Goal: Transaction & Acquisition: Purchase product/service

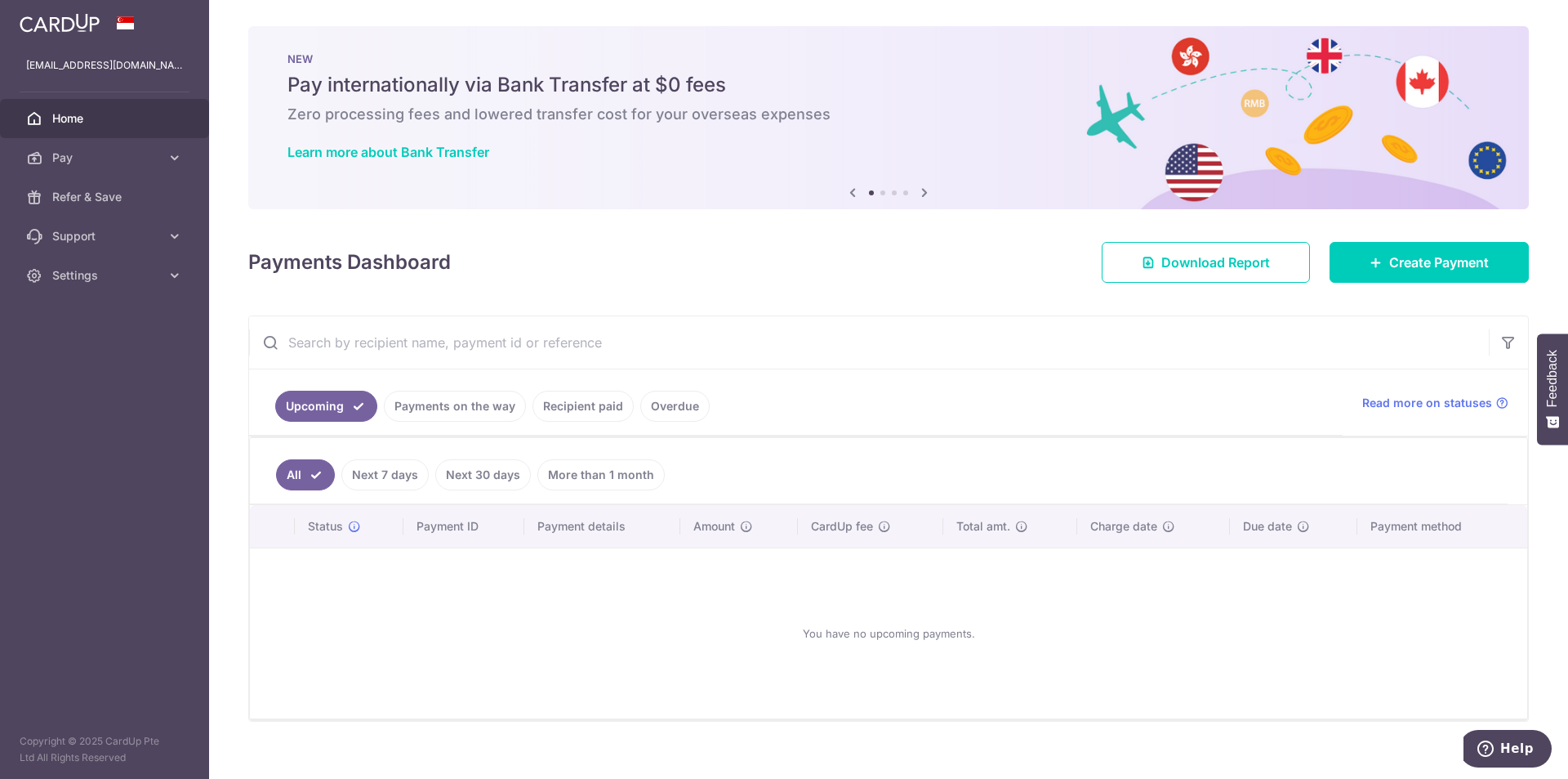
click at [572, 406] on link "Recipient paid" at bounding box center [583, 406] width 102 height 31
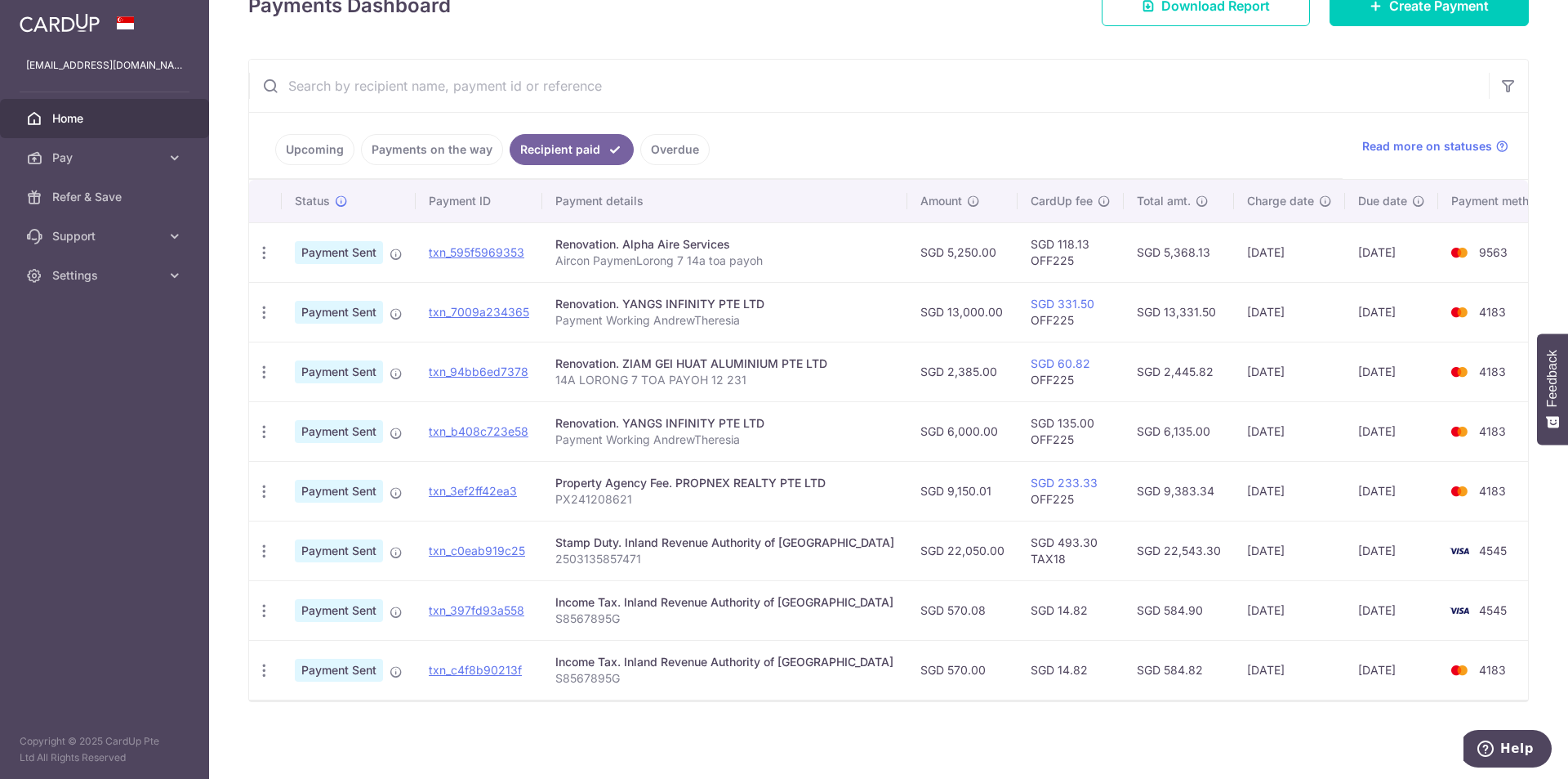
scroll to position [175, 0]
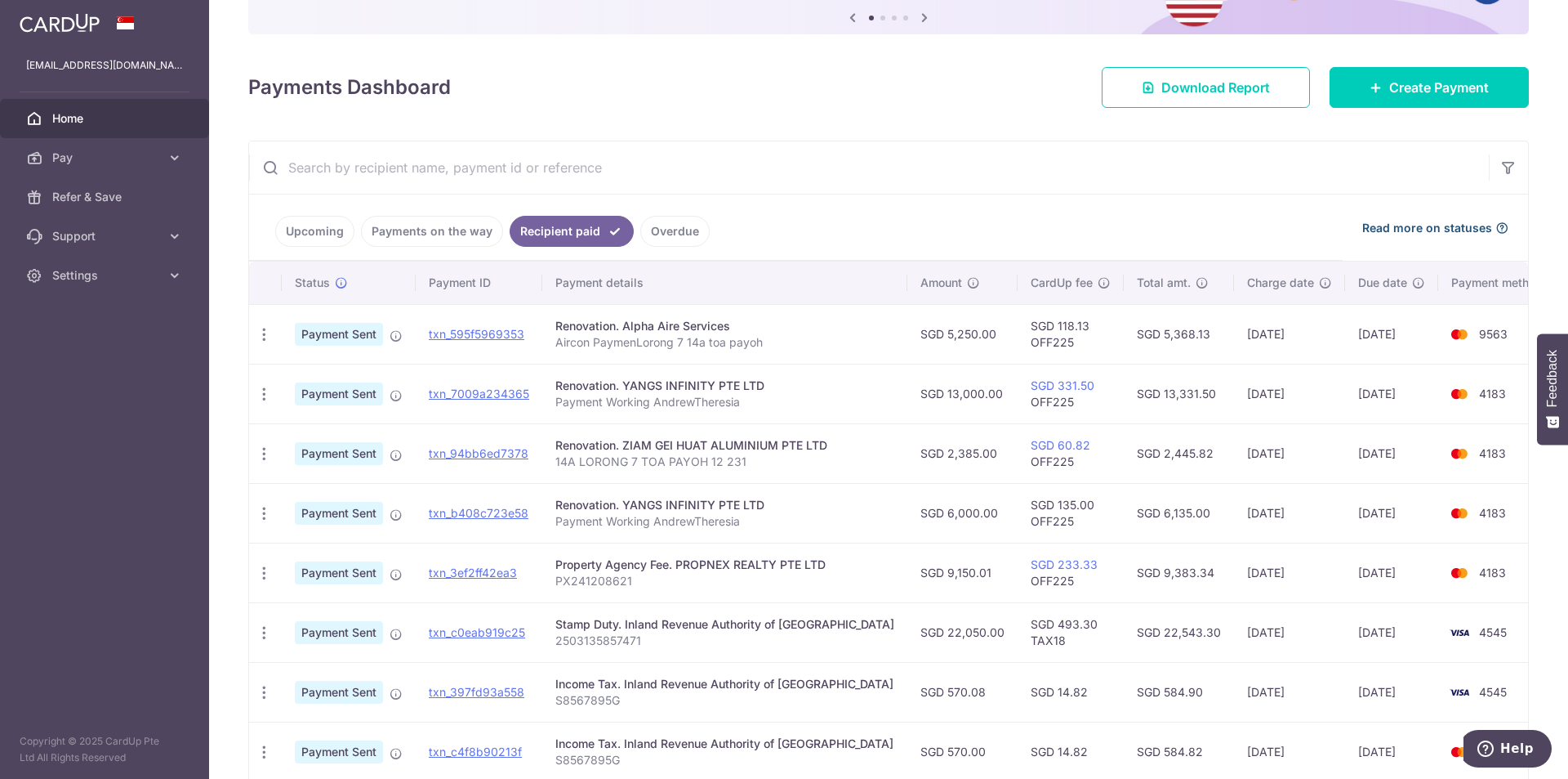
click at [1416, 232] on span "Read more on statuses" at bounding box center [1427, 228] width 130 height 17
click at [823, 141] on input "text" at bounding box center [869, 167] width 1240 height 52
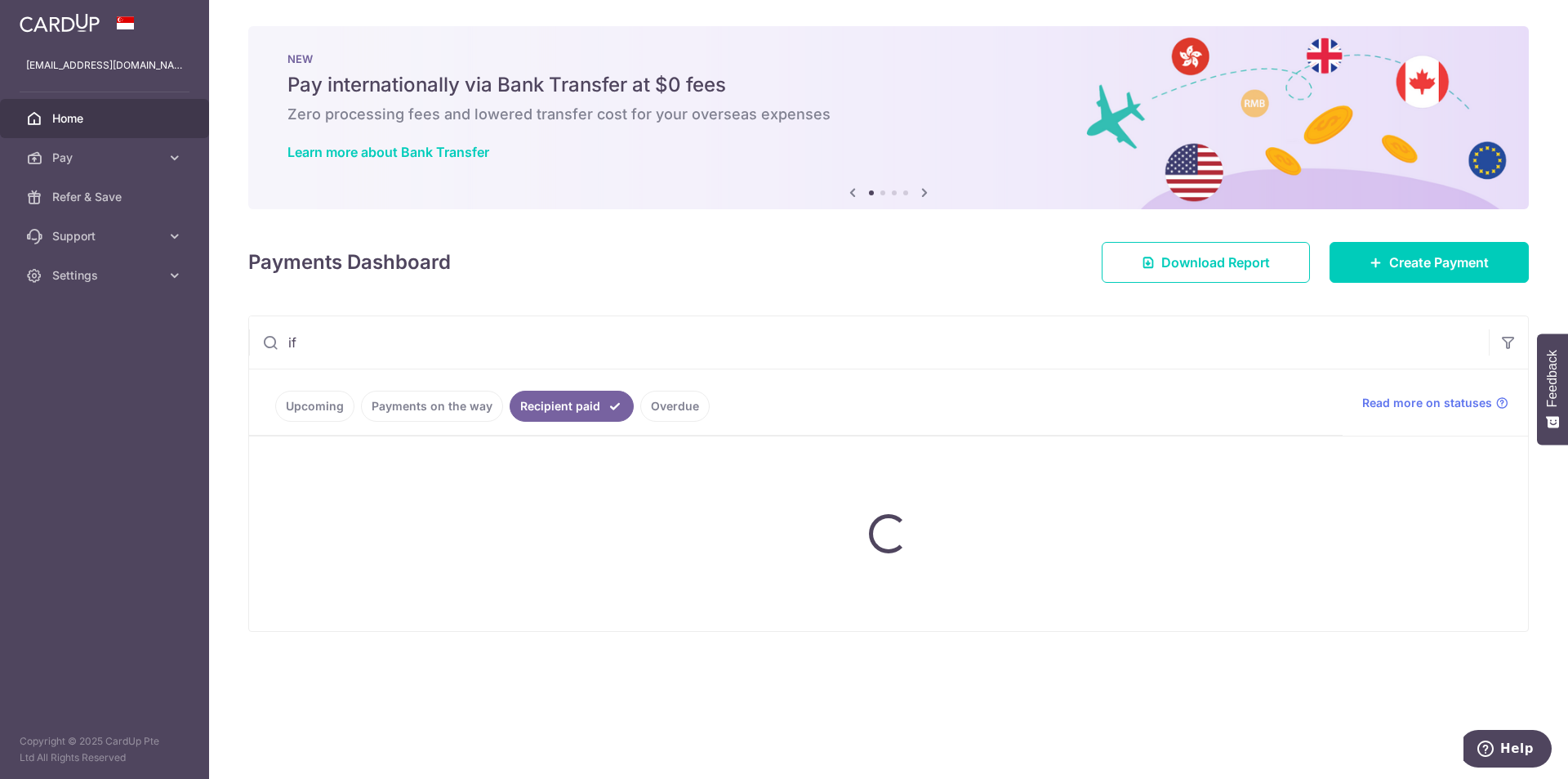
type input "i"
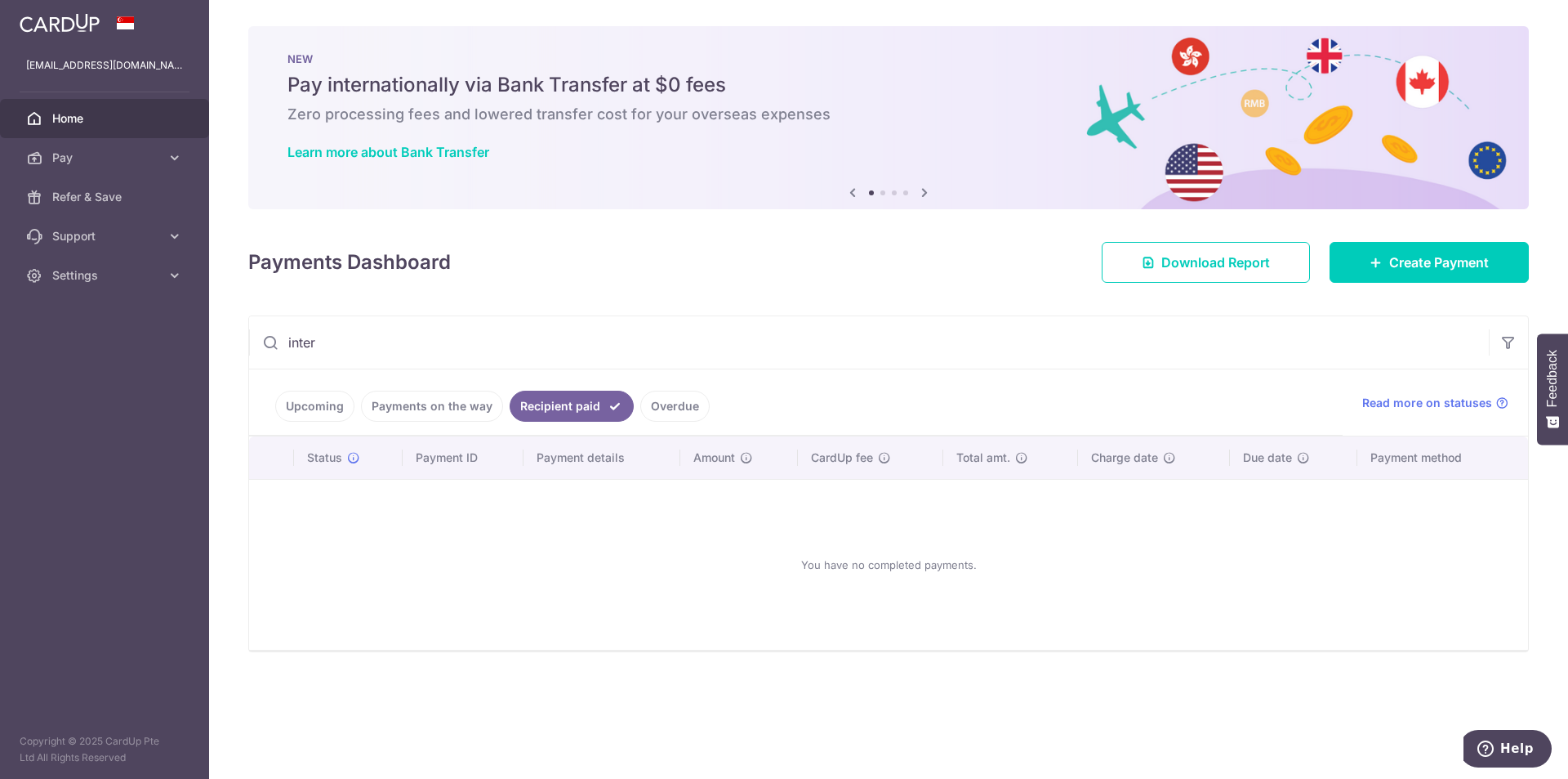
type input "inter"
click at [583, 414] on link "Recipient paid" at bounding box center [571, 406] width 124 height 31
click at [362, 336] on input "inter" at bounding box center [869, 342] width 1240 height 52
click at [239, 341] on div "× Pause Schedule Pause all future payments in this series Pause just this one p…" at bounding box center [888, 389] width 1359 height 779
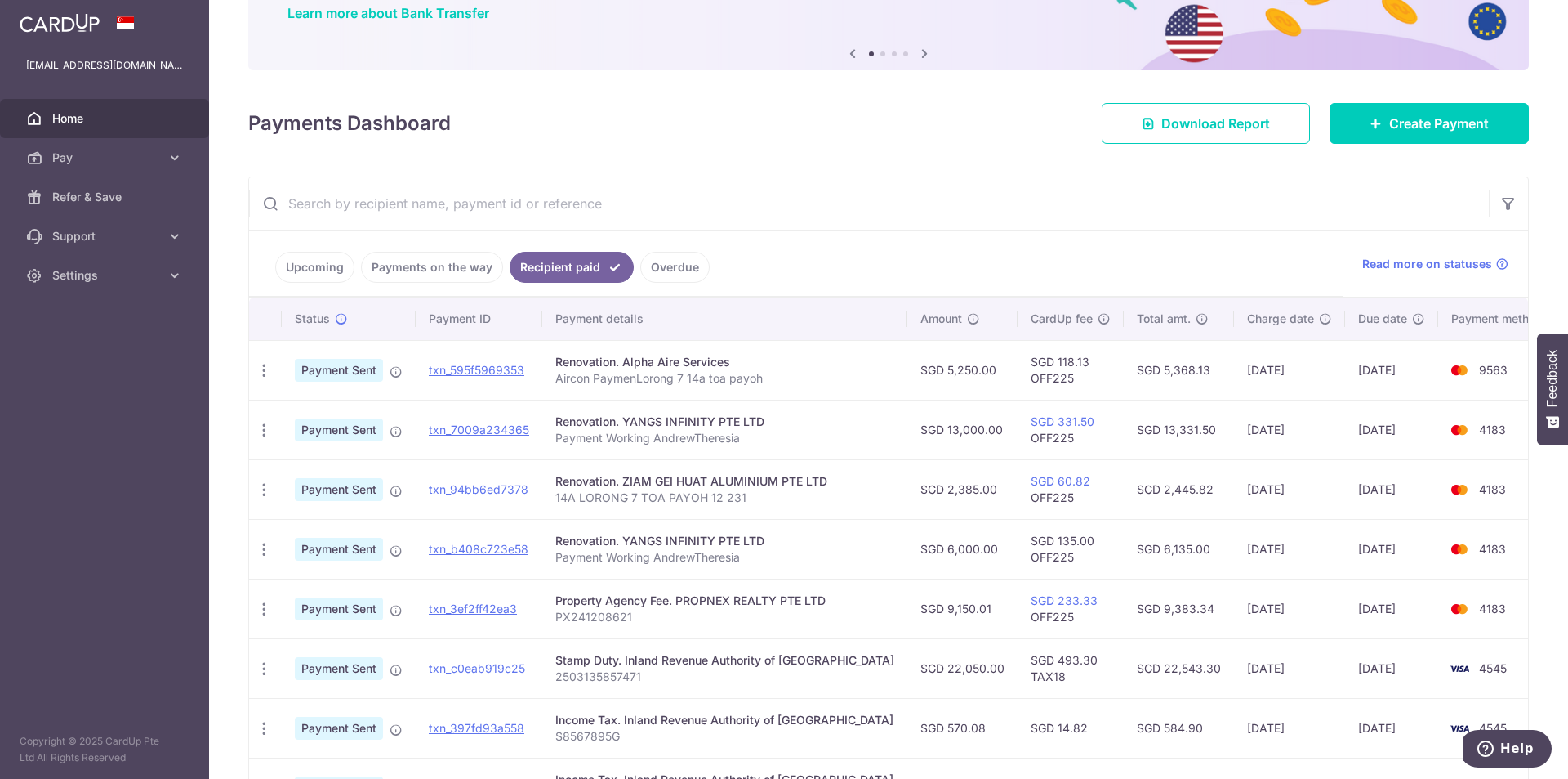
scroll to position [257, 0]
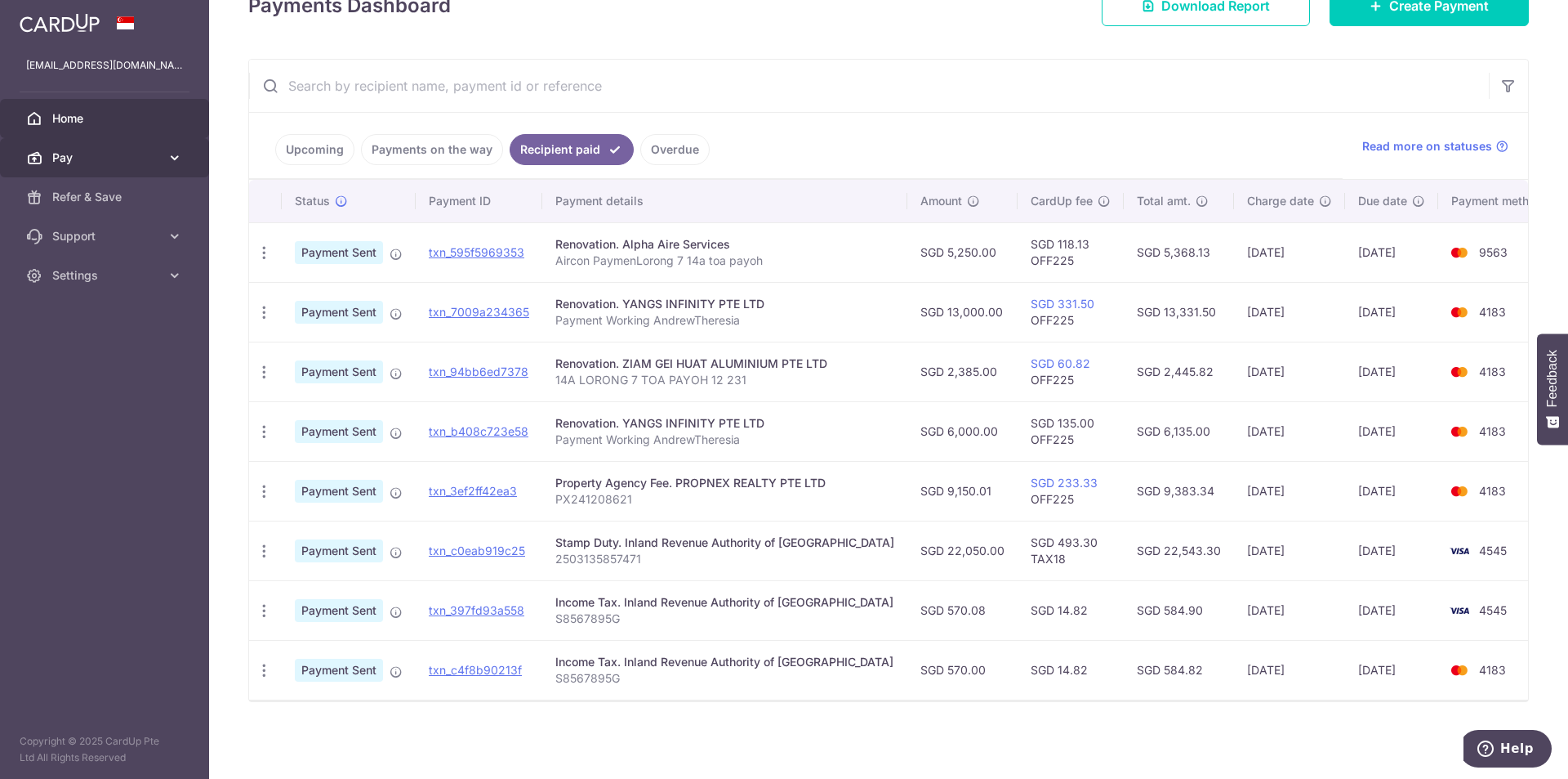
click at [165, 160] on link "Pay" at bounding box center [104, 157] width 209 height 39
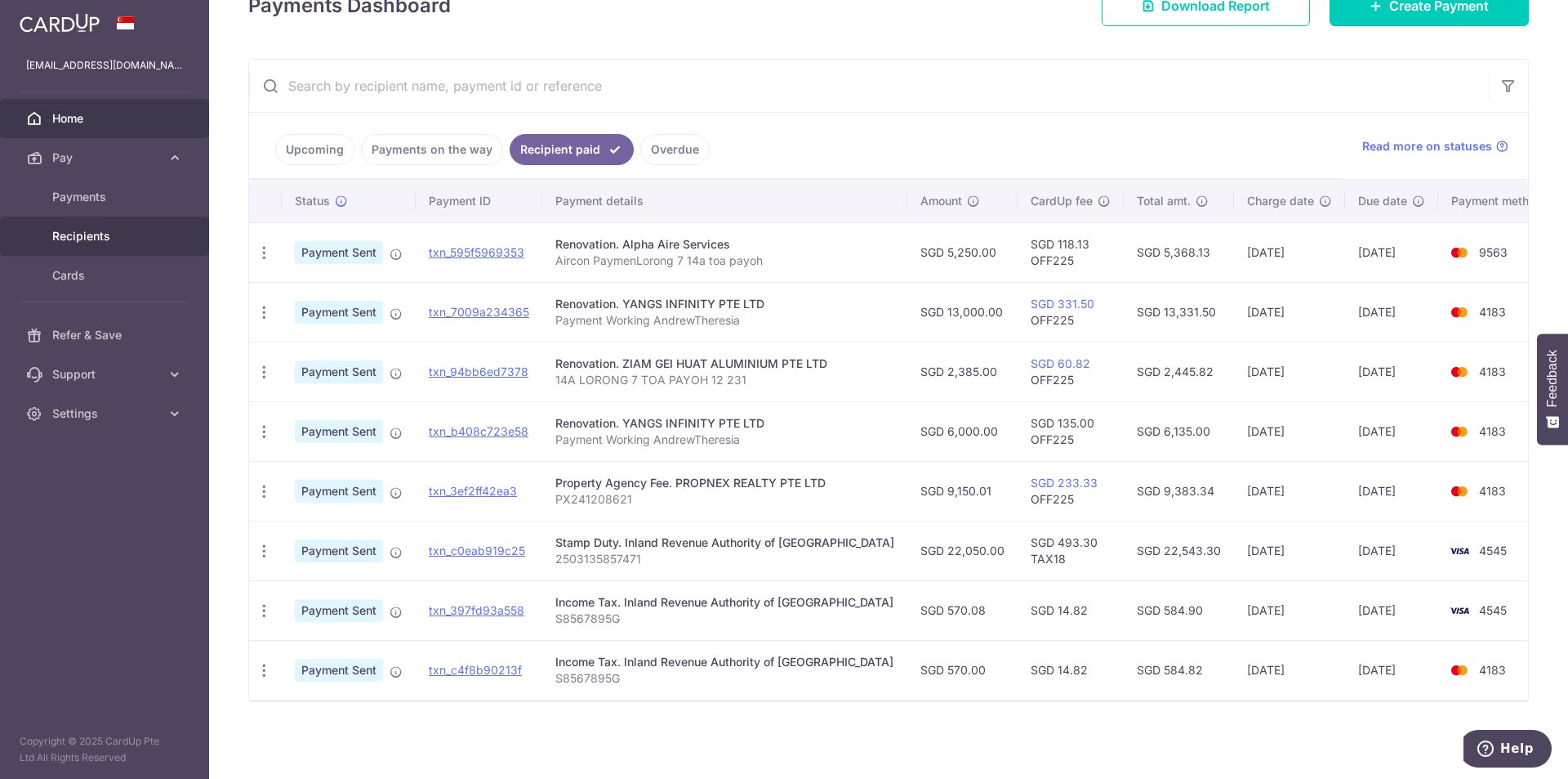
click at [112, 235] on span "Recipients" at bounding box center [106, 236] width 108 height 17
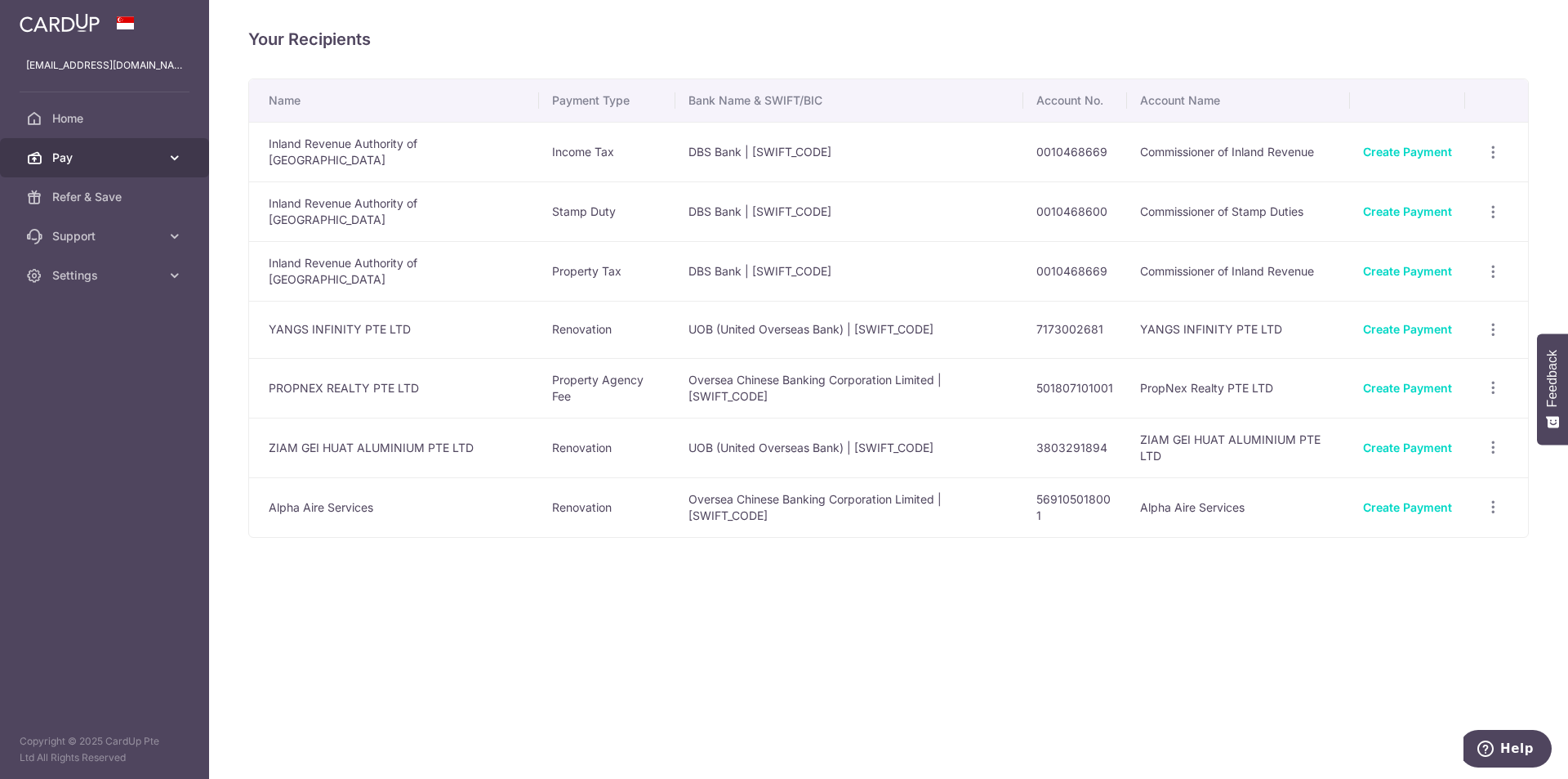
click at [99, 164] on span "Pay" at bounding box center [106, 158] width 108 height 17
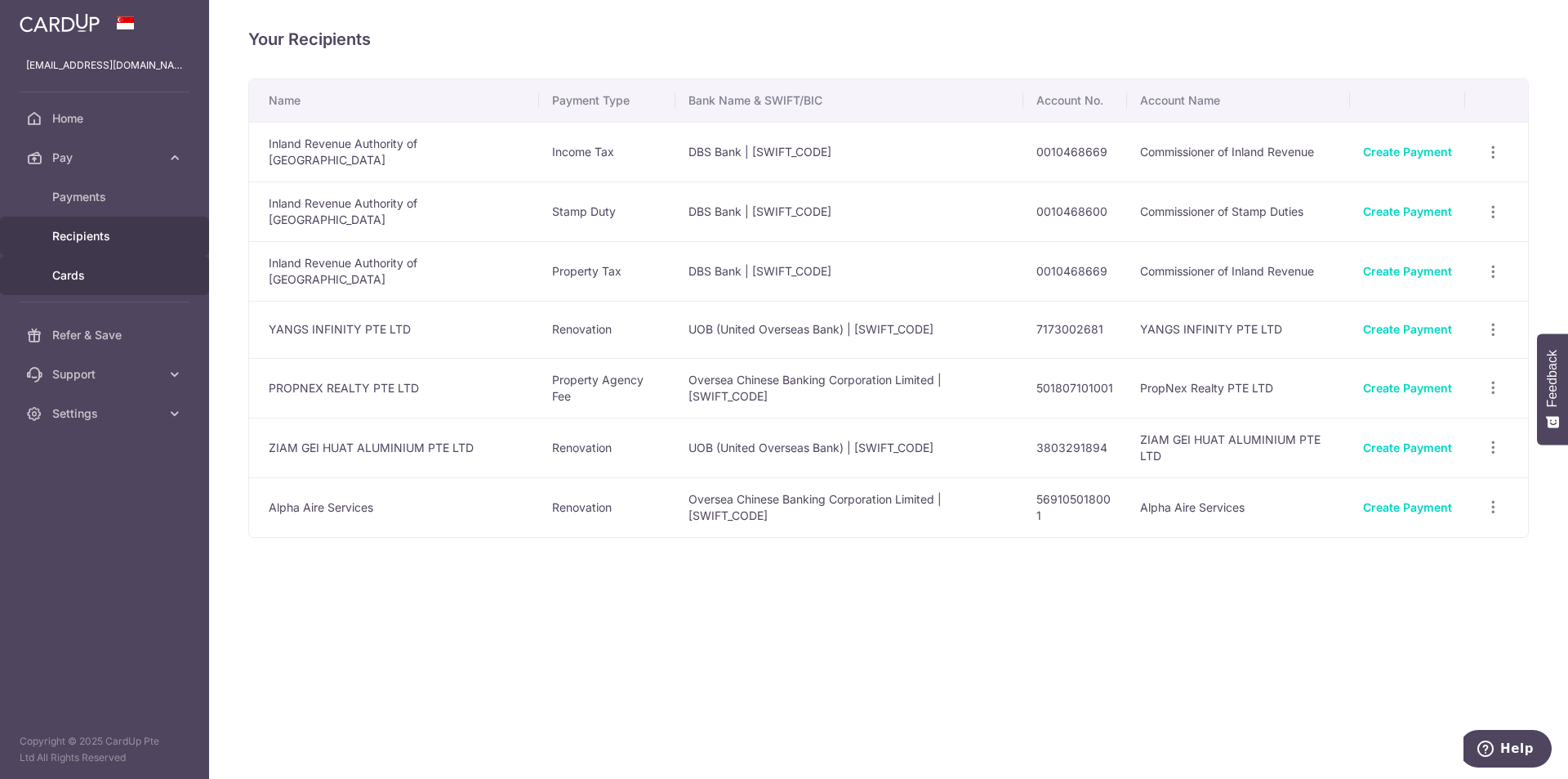
click at [108, 288] on link "Cards" at bounding box center [104, 275] width 209 height 39
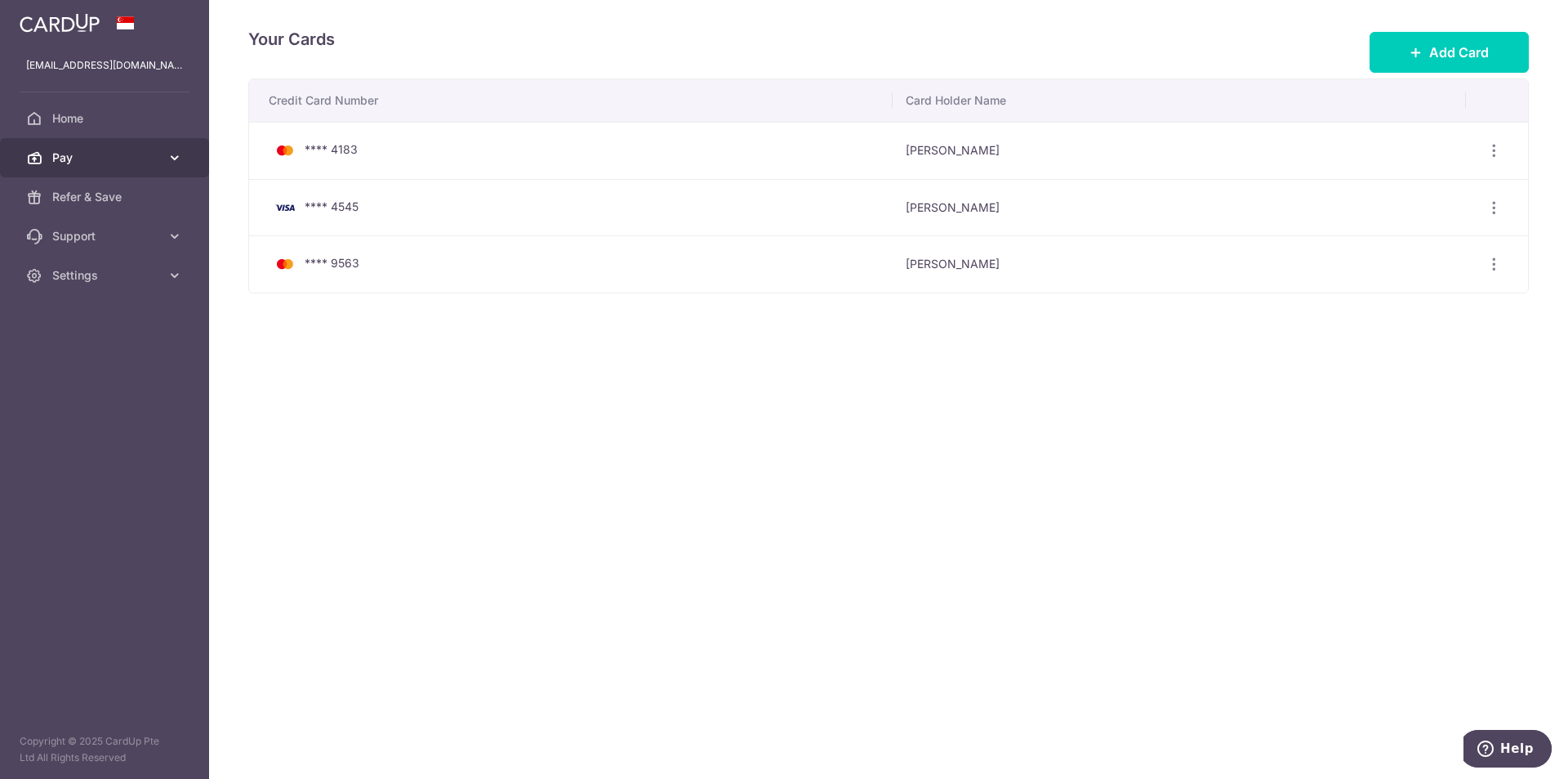
click at [115, 164] on span "Pay" at bounding box center [106, 158] width 108 height 17
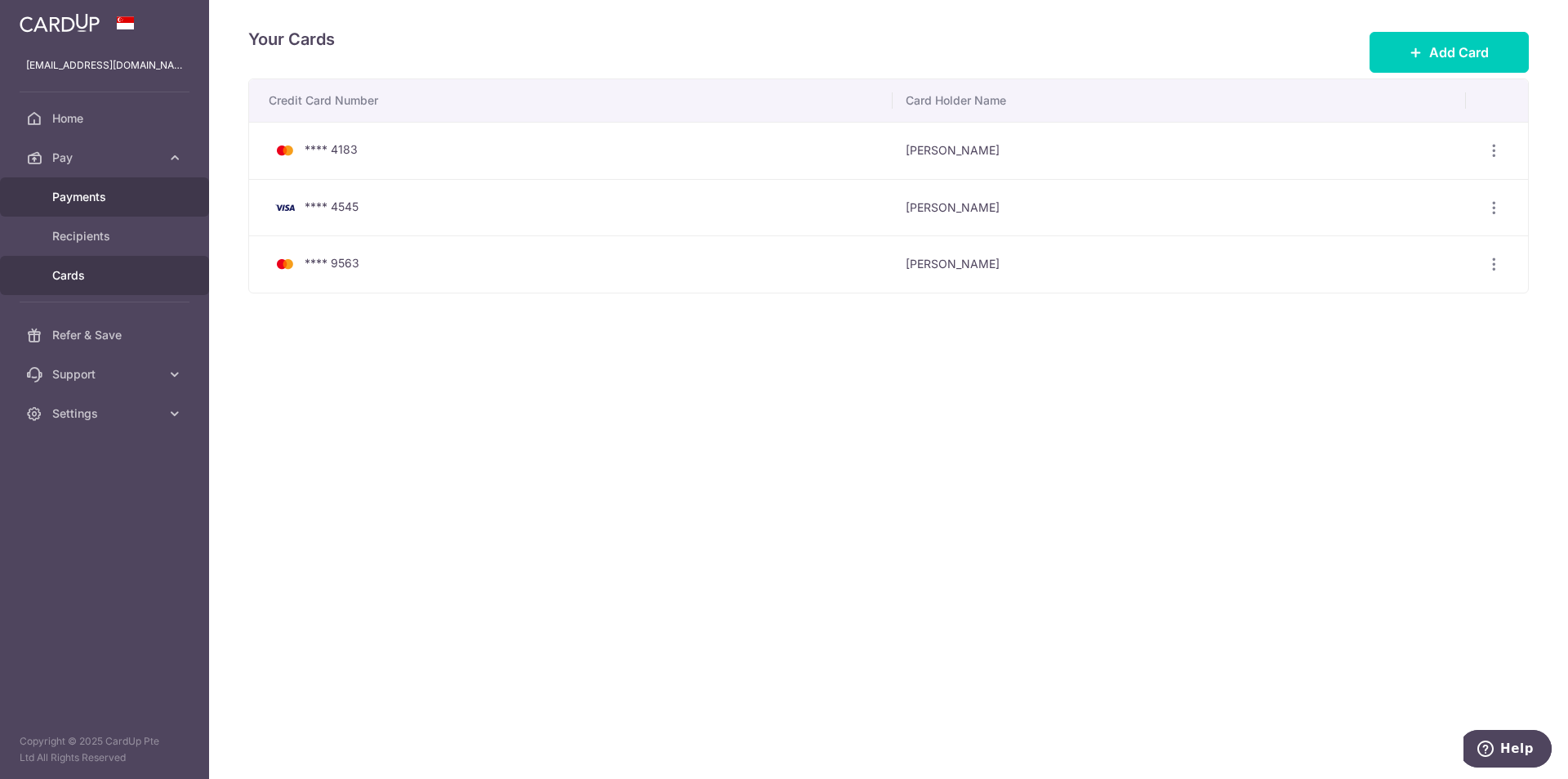
click at [122, 203] on span "Payments" at bounding box center [106, 197] width 108 height 17
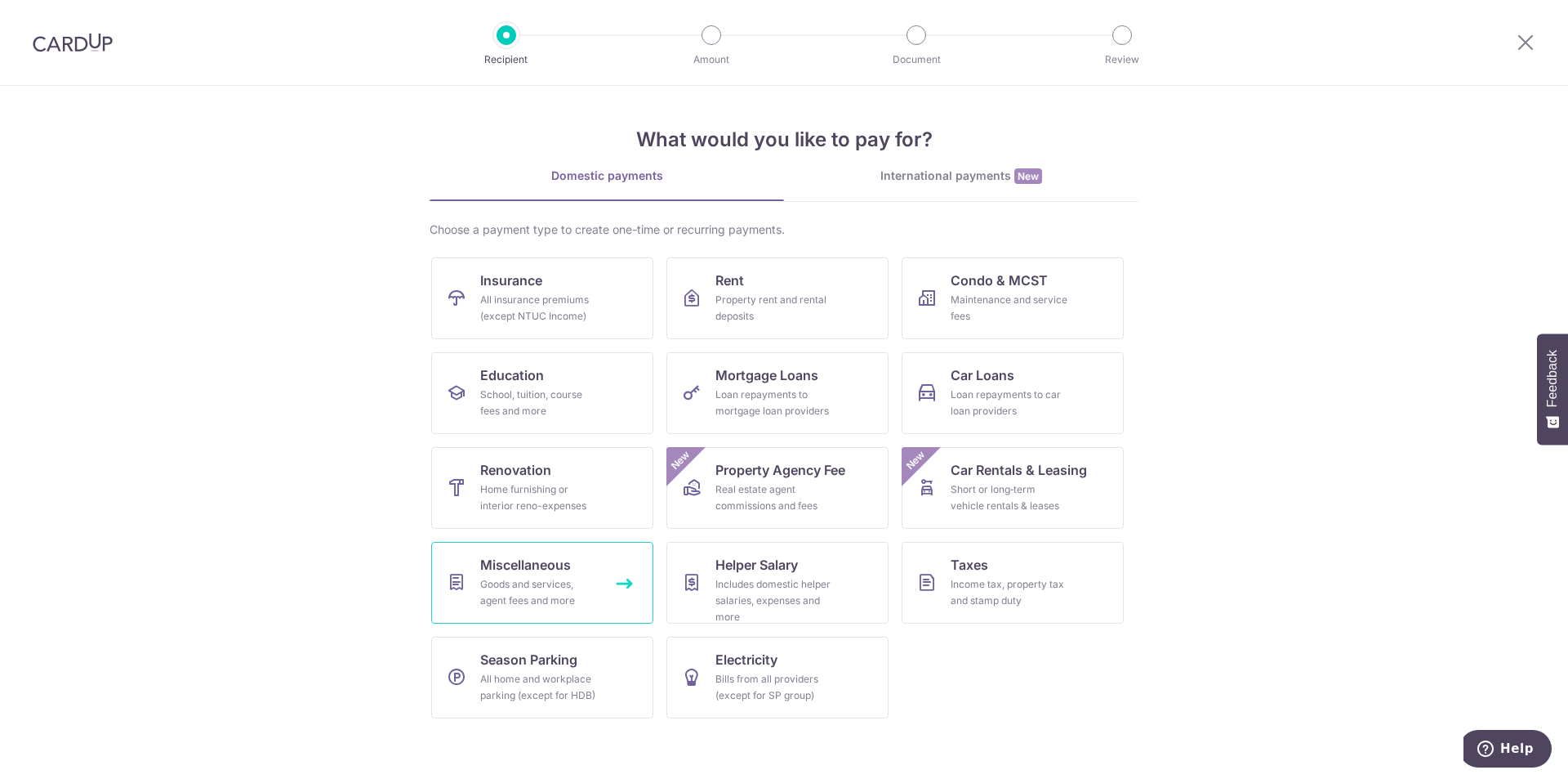
click at [575, 560] on link "Miscellaneous Goods and services, agent fees and more" at bounding box center [542, 582] width 222 height 82
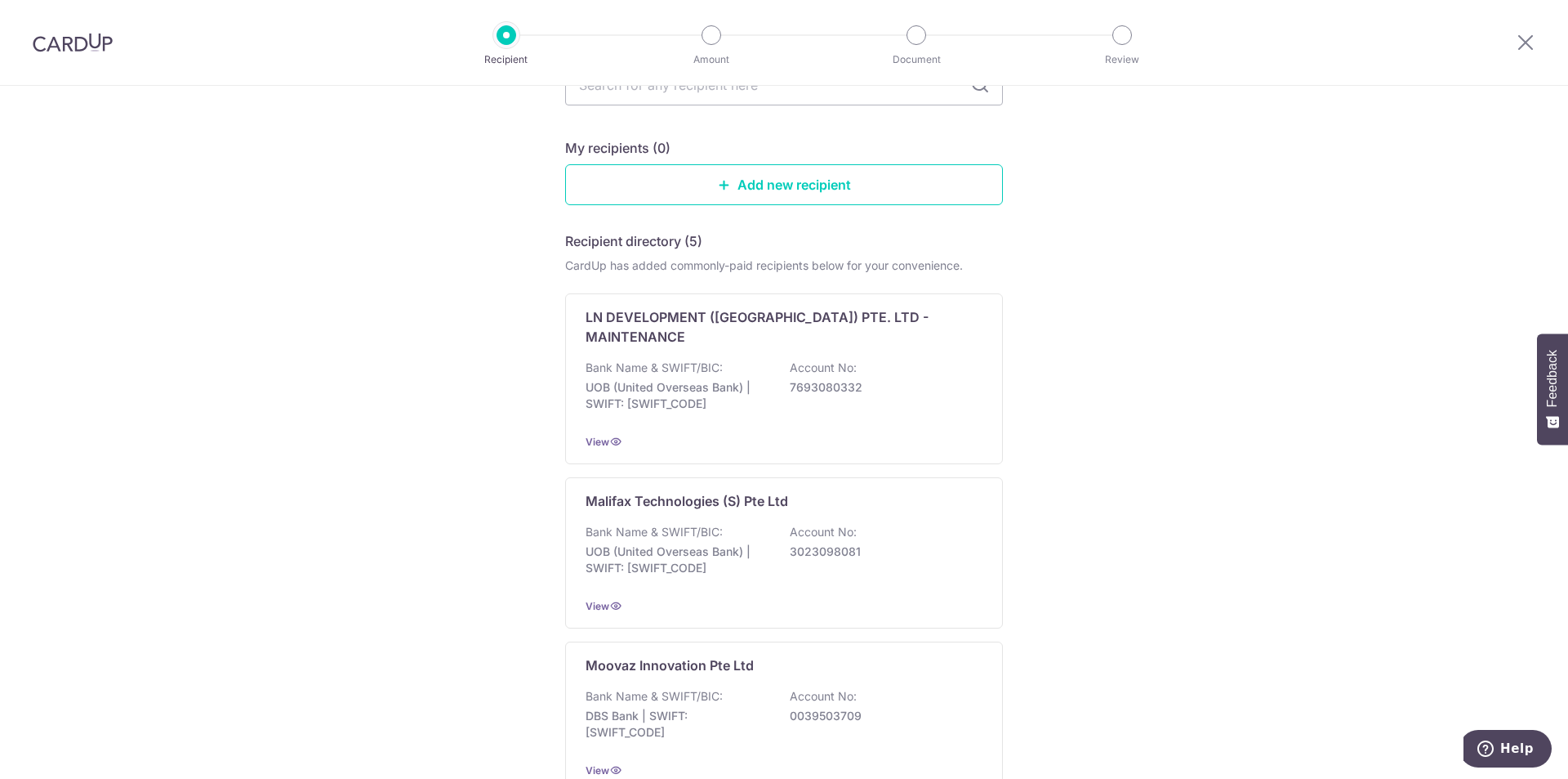
scroll to position [36, 0]
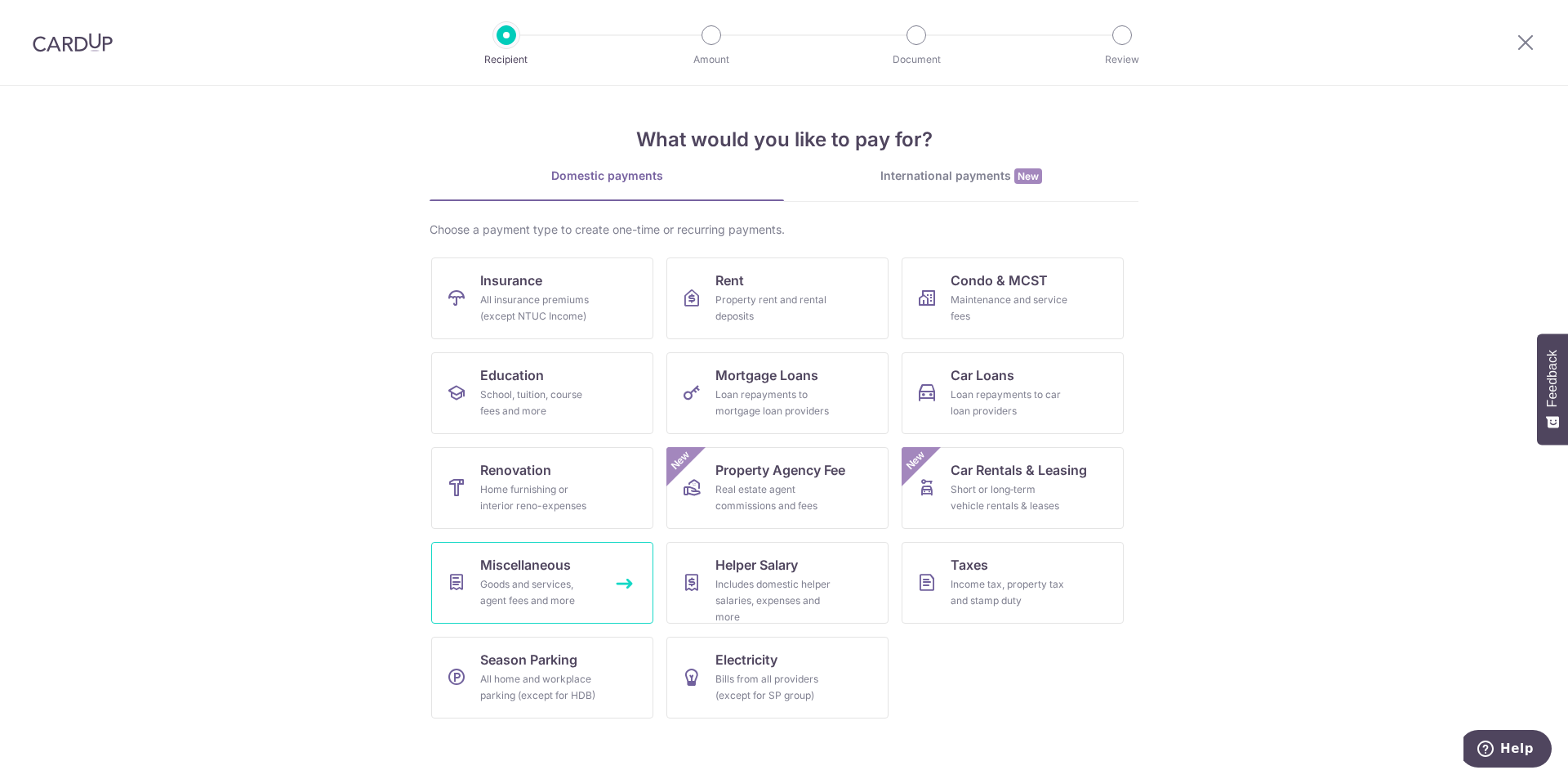
click at [599, 588] on link "Miscellaneous Goods and services, agent fees and more" at bounding box center [542, 582] width 222 height 82
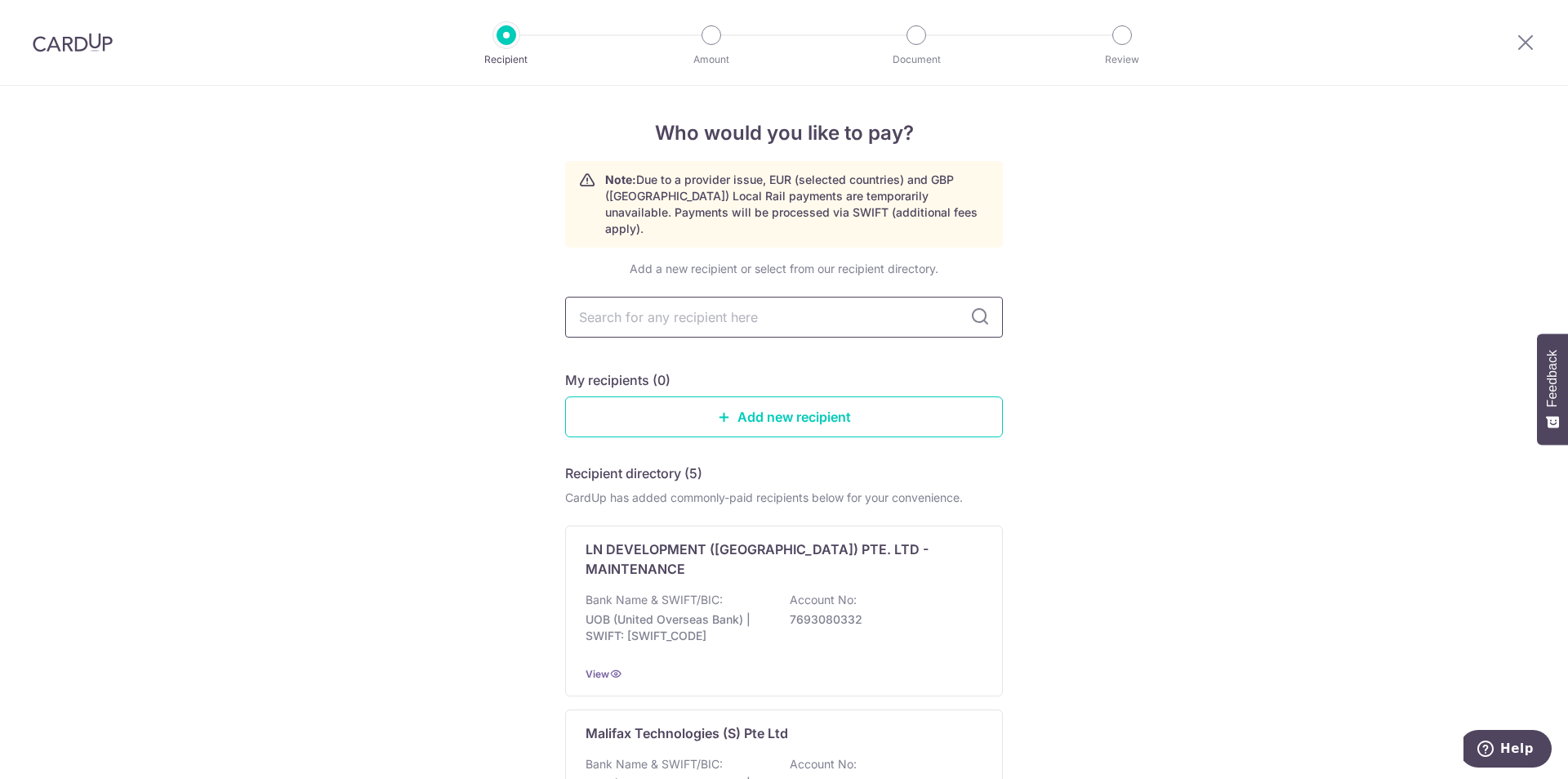
click at [680, 304] on input "text" at bounding box center [784, 316] width 438 height 40
click at [896, 405] on link "Add new recipient" at bounding box center [784, 416] width 438 height 40
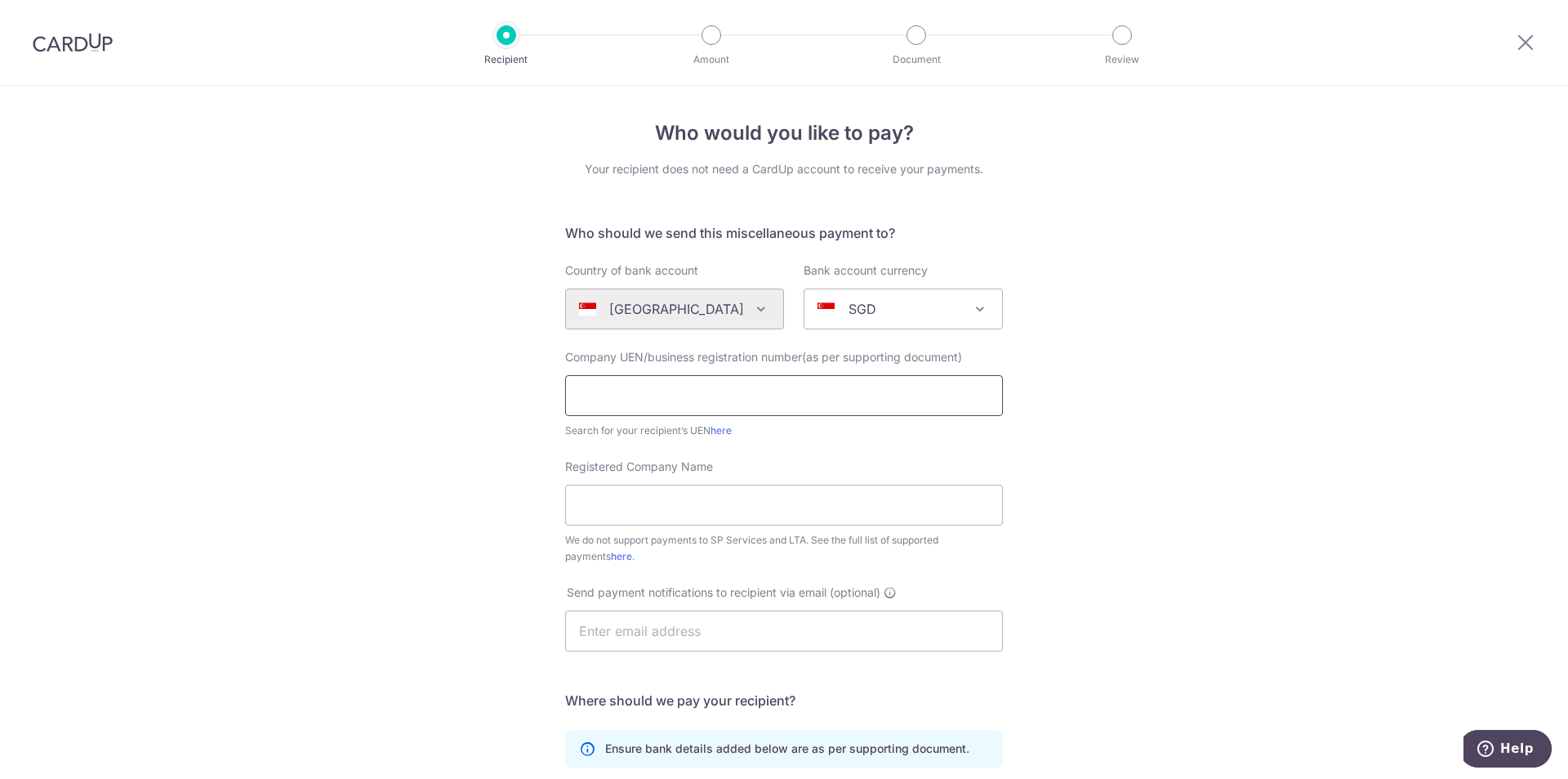
click at [705, 391] on input "text" at bounding box center [784, 395] width 438 height 40
click at [1058, 412] on div "Who would you like to pay? Your recipient does not need a CardUp account to rec…" at bounding box center [784, 592] width 1568 height 1014
click at [738, 390] on input "text" at bounding box center [784, 395] width 438 height 40
type input "S98SS0160D"
click at [638, 513] on input "Registered Company Name" at bounding box center [784, 505] width 438 height 40
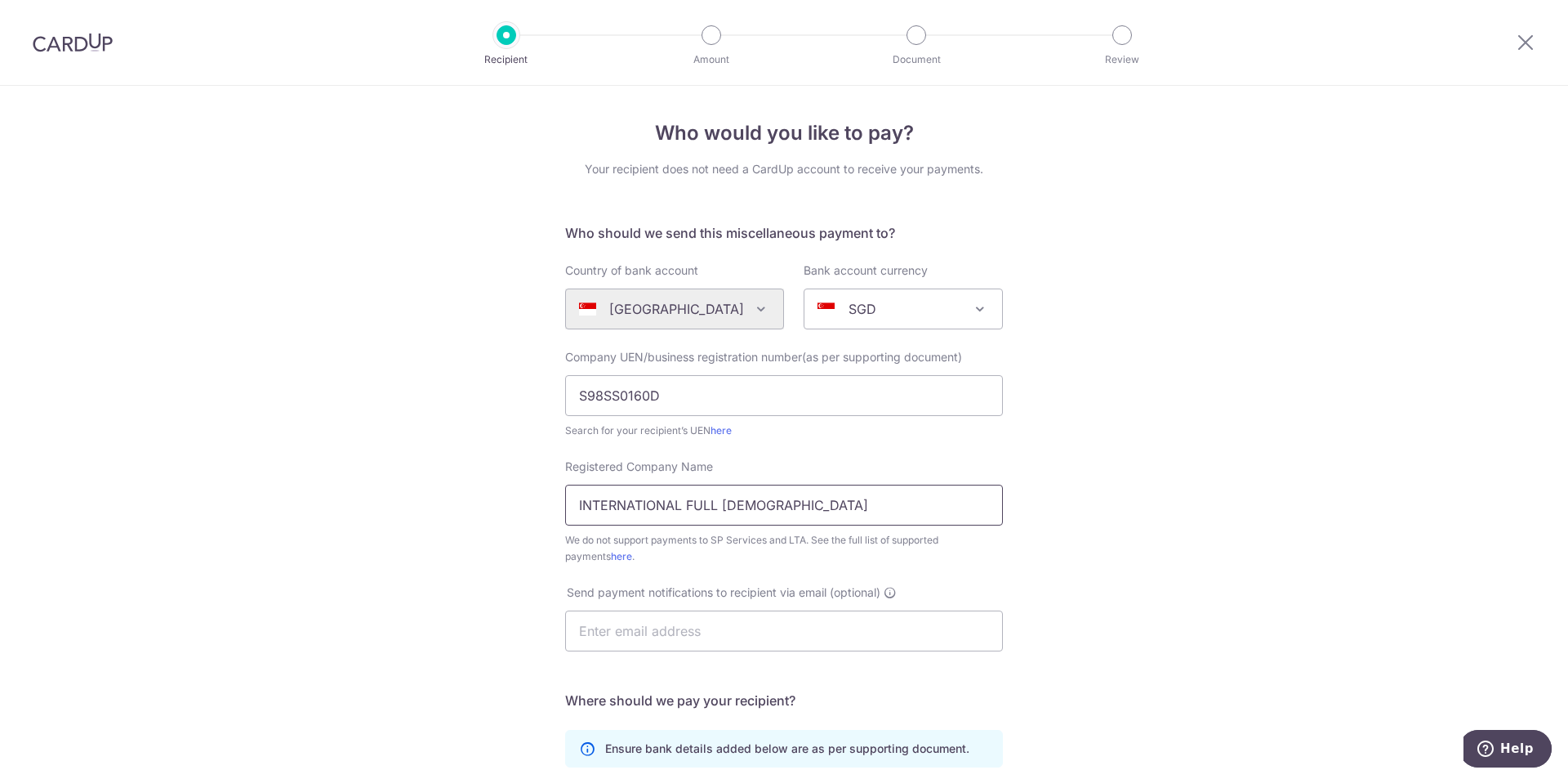
scroll to position [321, 0]
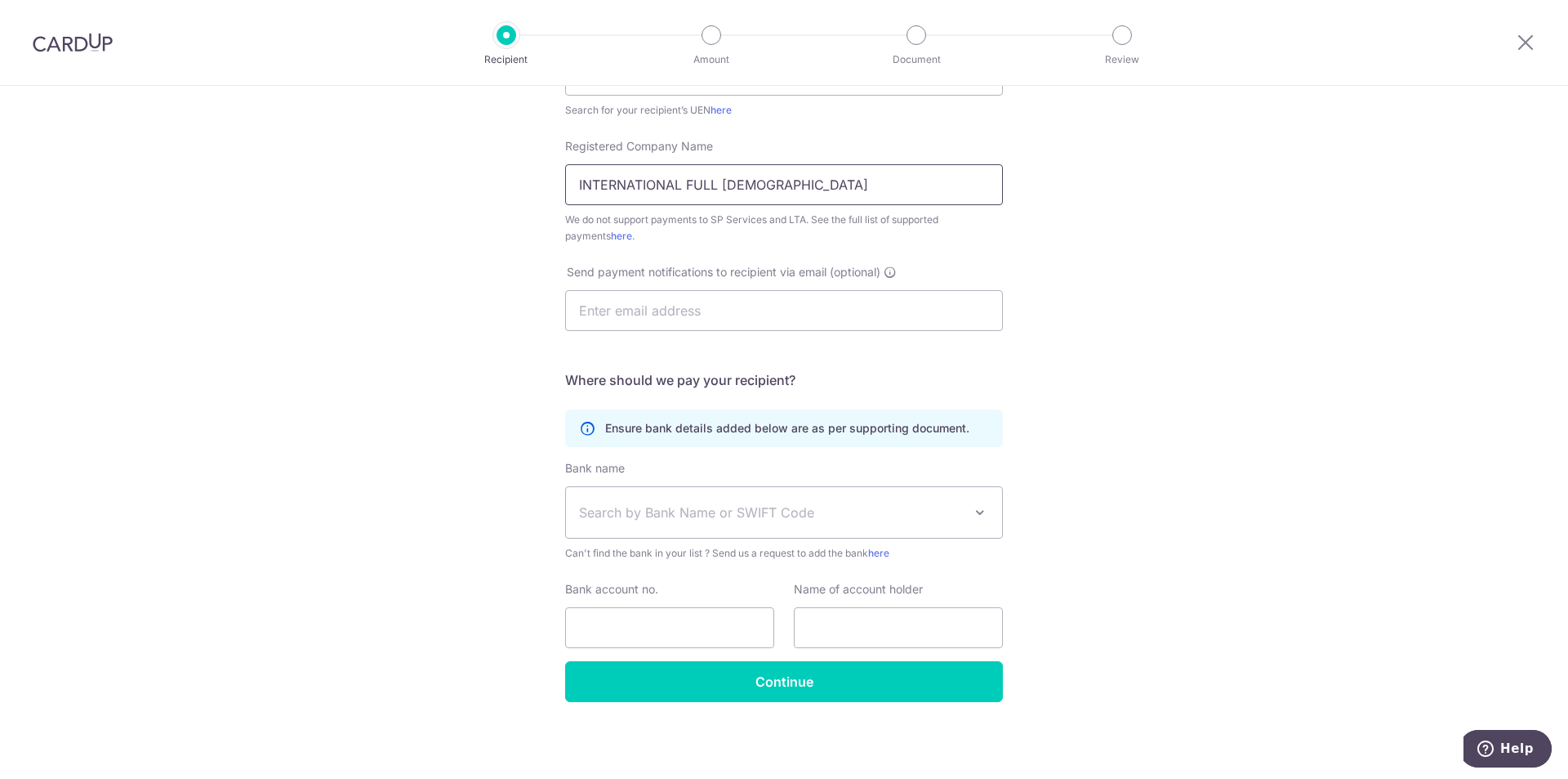
type input "INTERNATIONAL FULL GOSPEL FELLOWSHIP"
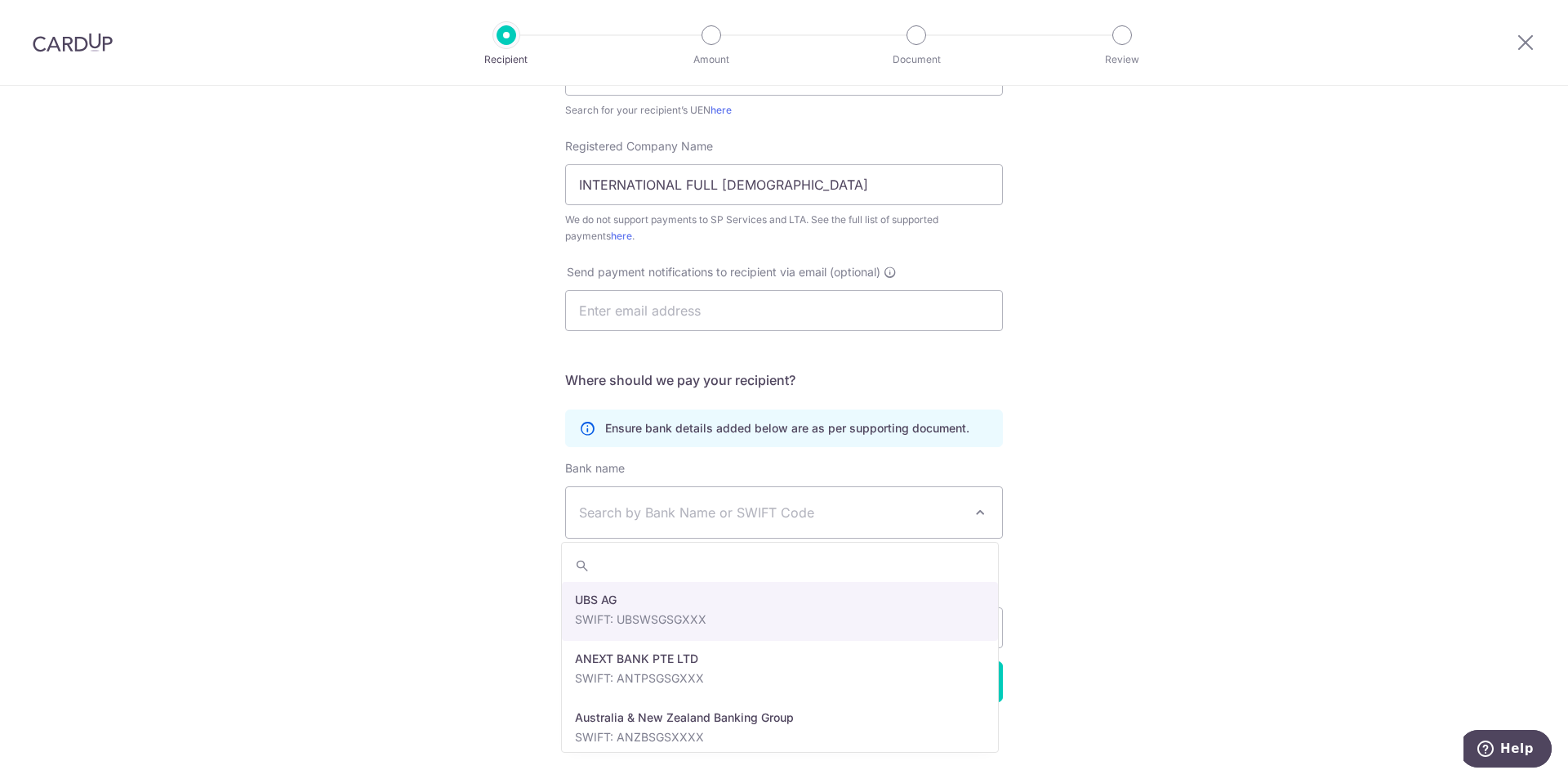
click at [675, 519] on span "Search by Bank Name or SWIFT Code" at bounding box center [770, 512] width 384 height 20
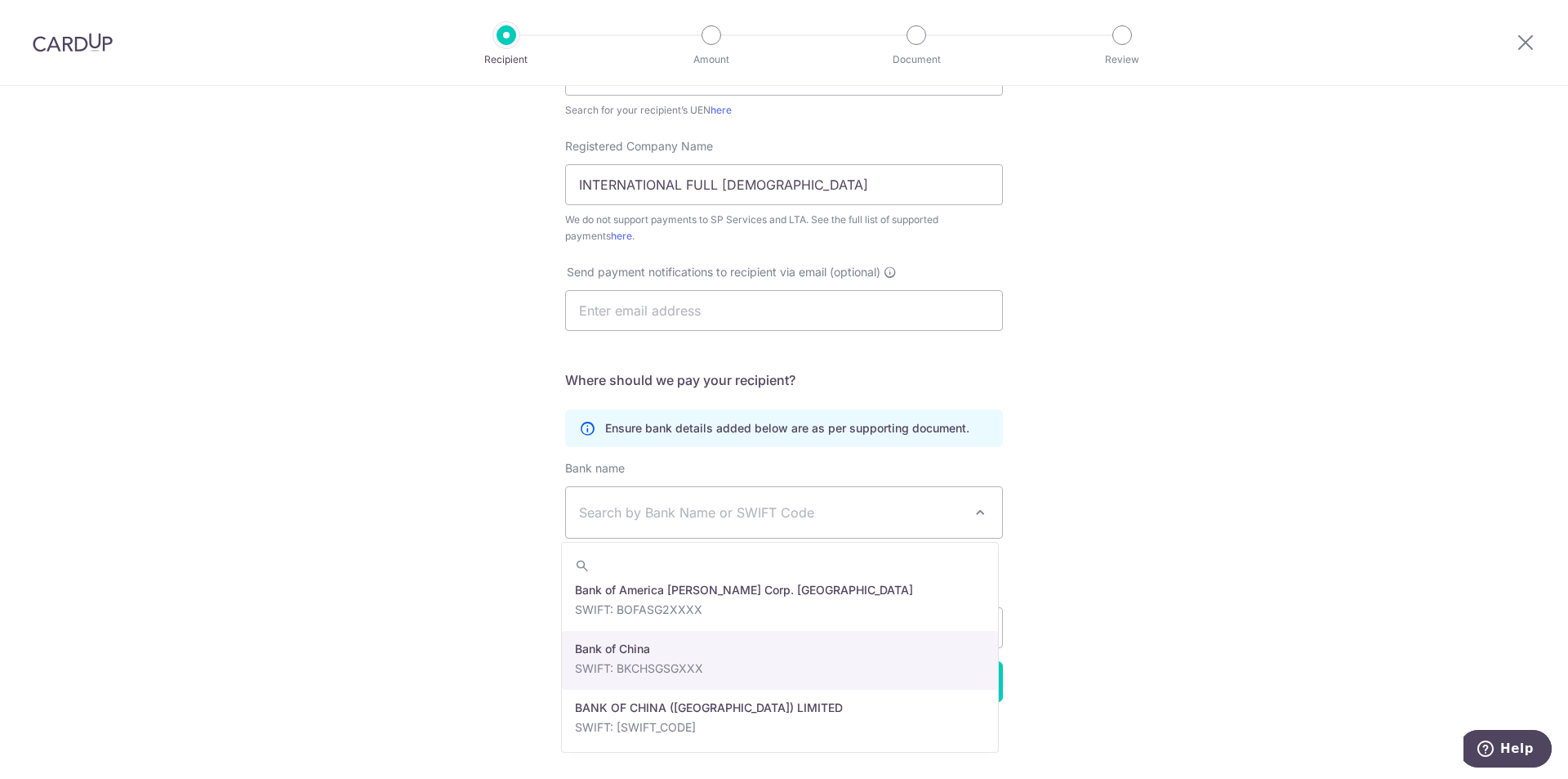
click at [1130, 539] on div "Who would you like to pay? Your recipient does not need a CardUp account to rec…" at bounding box center [784, 272] width 1568 height 1014
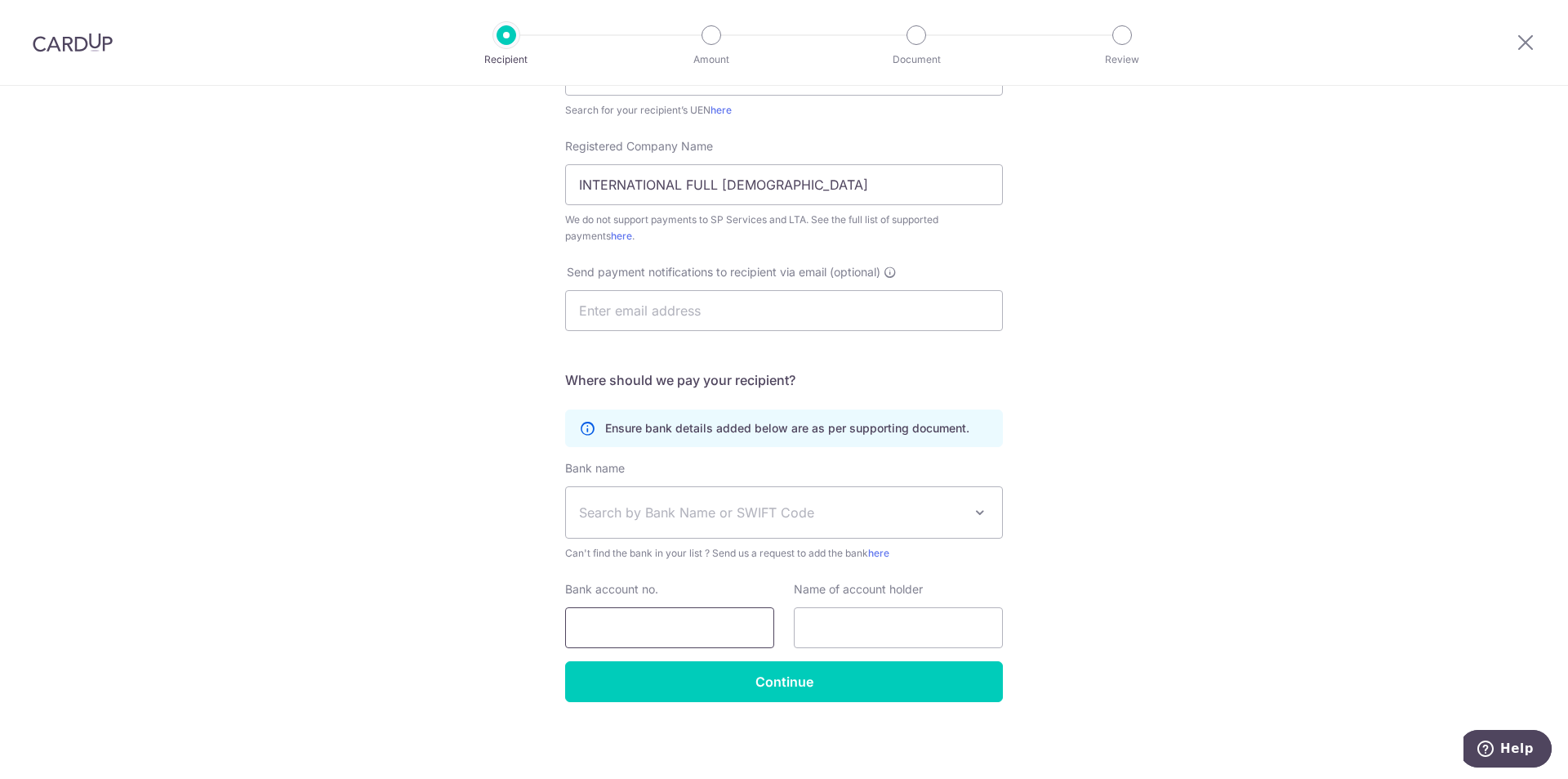
click at [704, 624] on input "Bank account no." at bounding box center [670, 627] width 209 height 40
click at [837, 629] on input "text" at bounding box center [898, 627] width 209 height 40
click at [710, 518] on span "Search by Bank Name or SWIFT Code" at bounding box center [770, 512] width 384 height 20
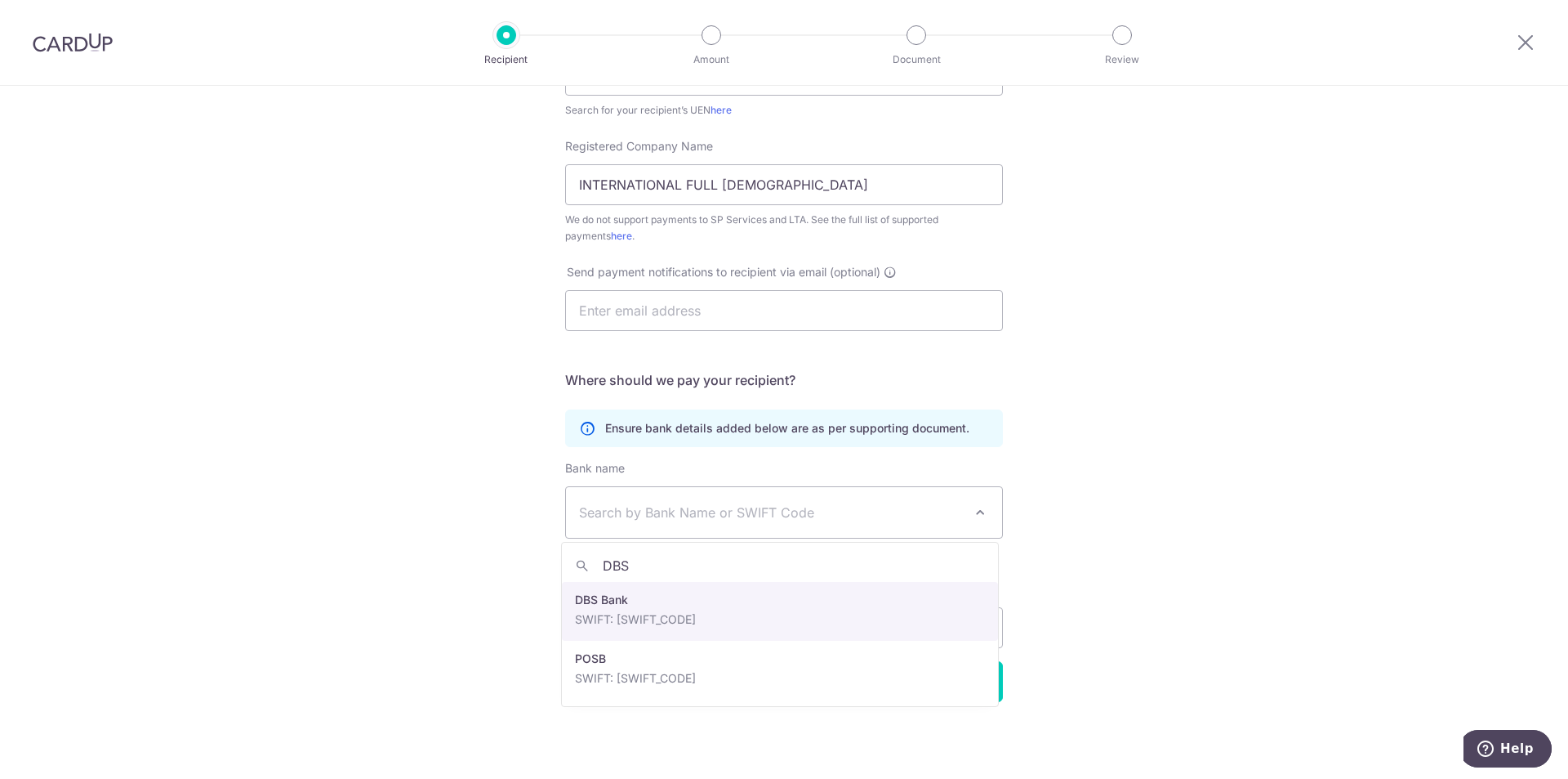
type input "DBS"
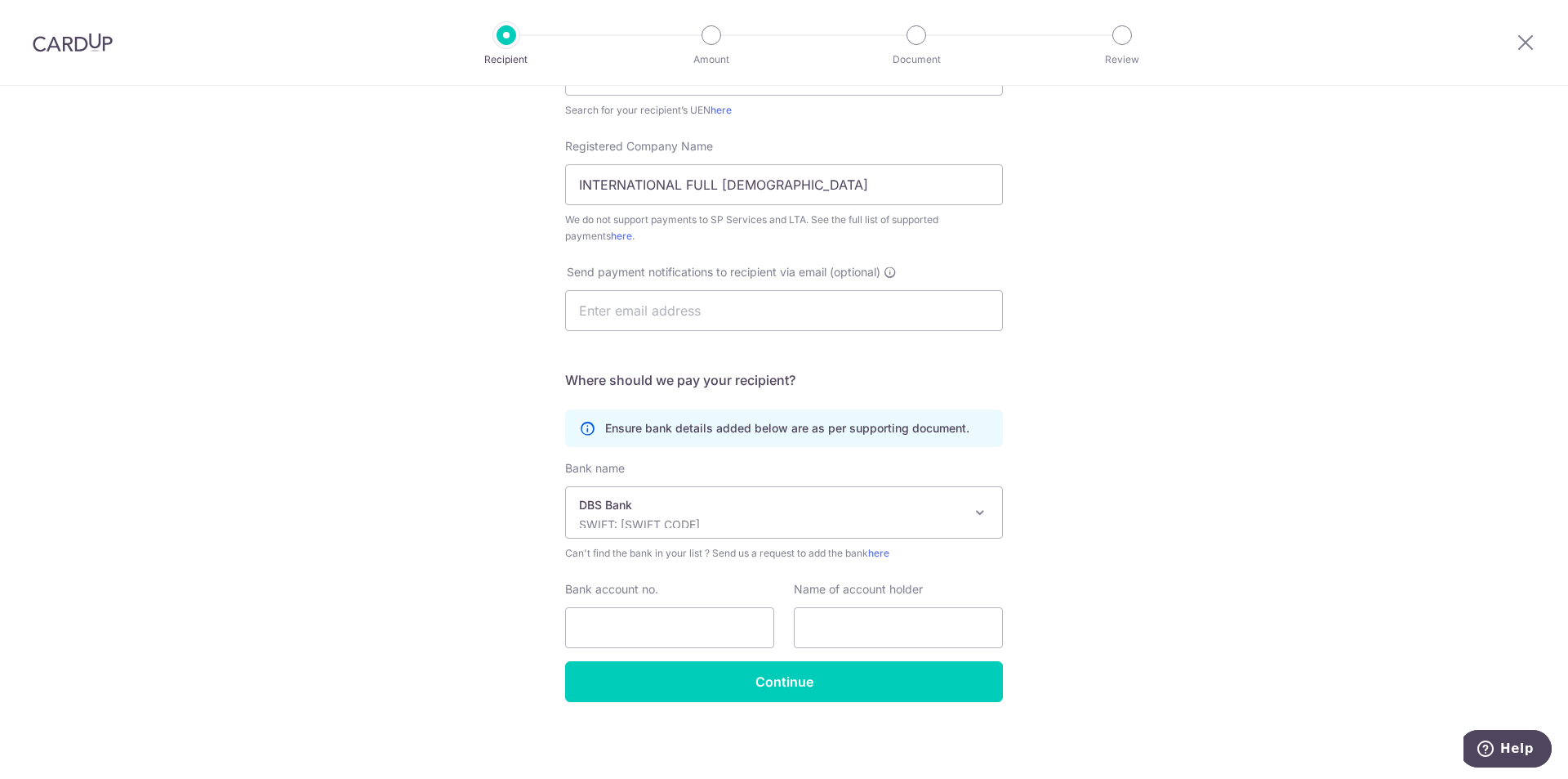
select select "6"
click at [678, 629] on input "Bank account no." at bounding box center [670, 627] width 209 height 40
click at [842, 635] on input "text" at bounding box center [898, 627] width 209 height 40
click at [628, 618] on input "Bank account no." at bounding box center [670, 627] width 209 height 40
type input "0640027182"
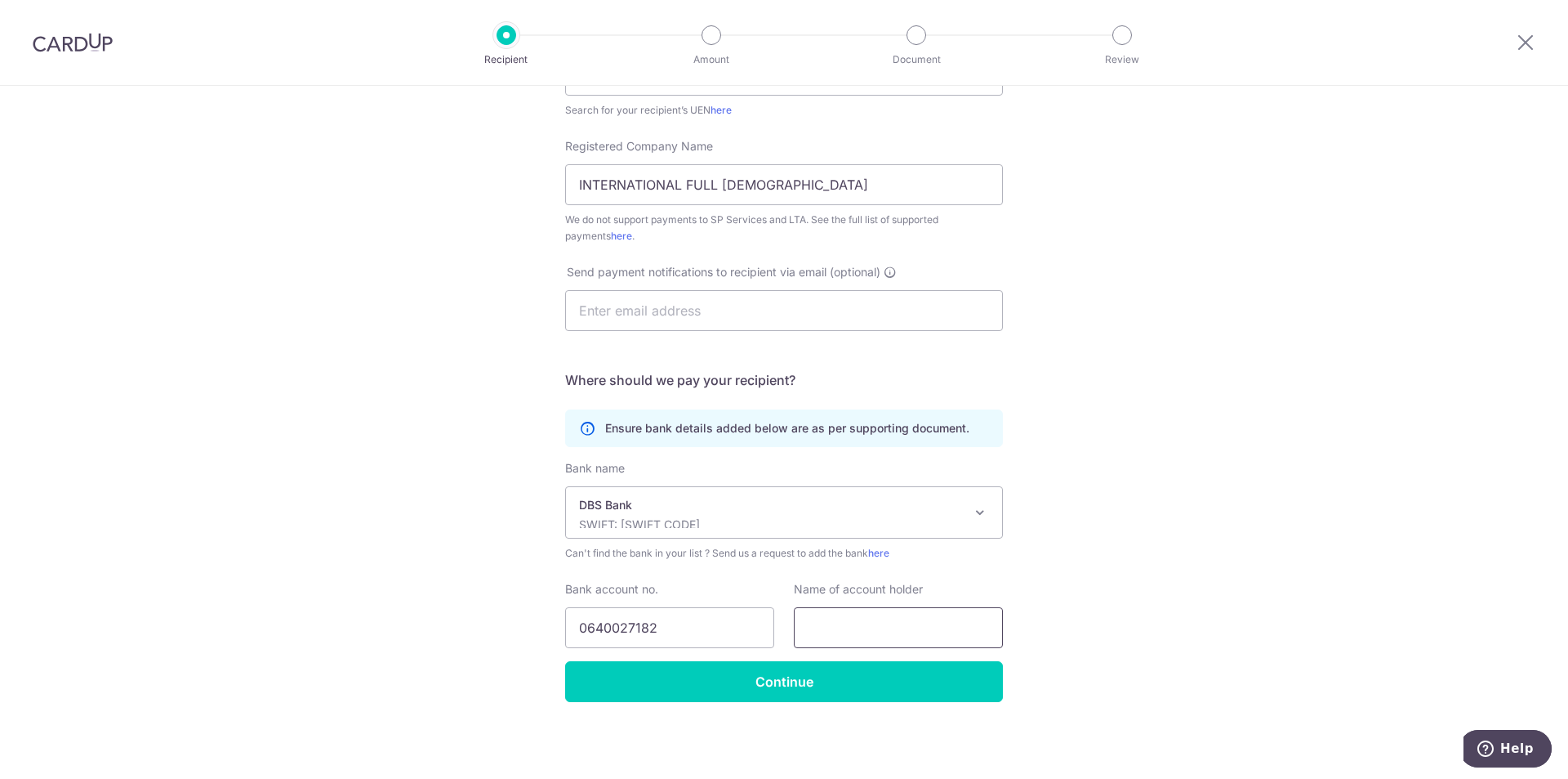
click at [818, 636] on input "text" at bounding box center [898, 627] width 209 height 40
type input "IFGF Singapore"
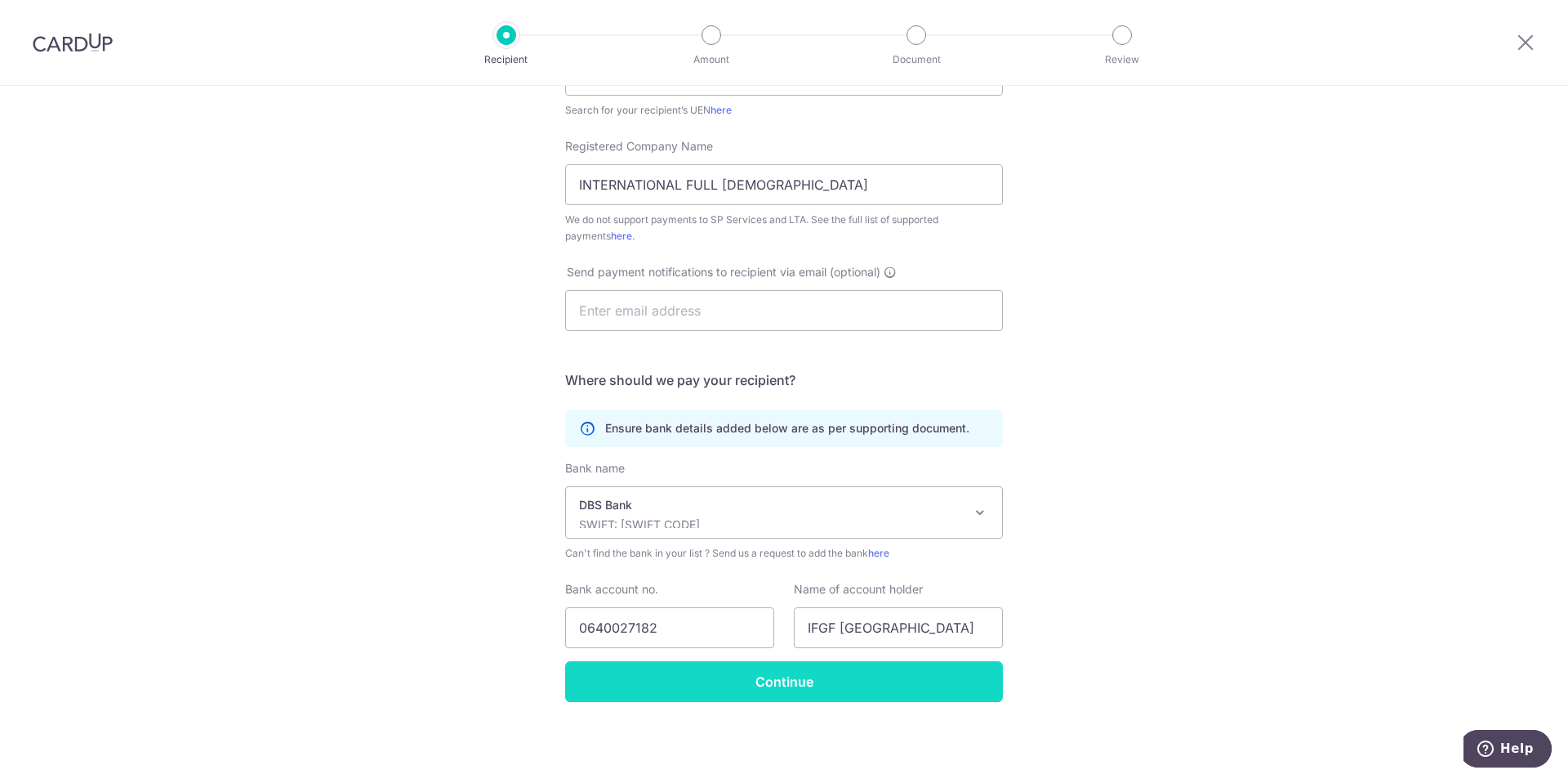
click at [829, 686] on input "Continue" at bounding box center [784, 681] width 438 height 40
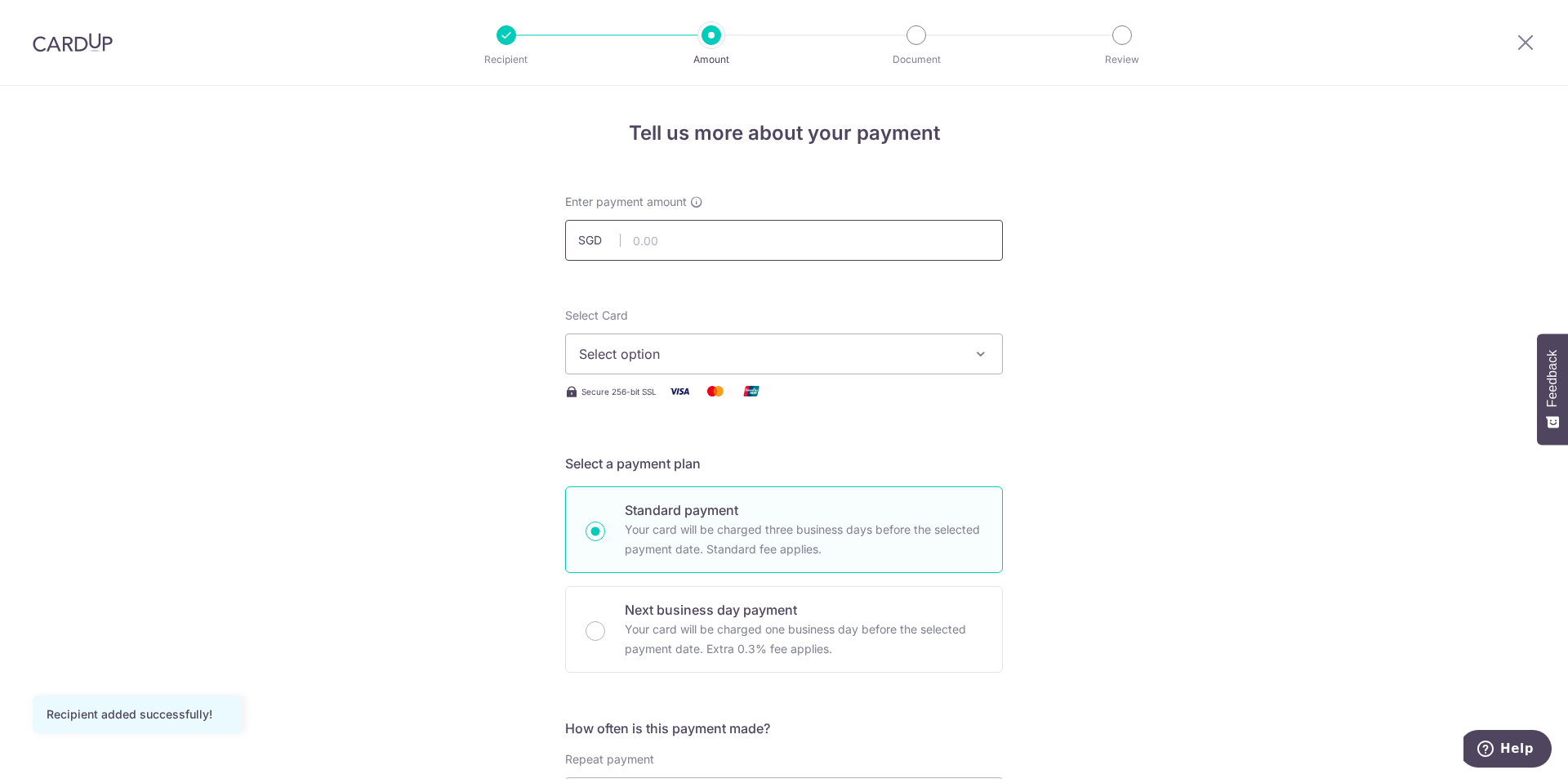
click at [678, 247] on input "text" at bounding box center [784, 240] width 438 height 40
type input "300.00"
click at [627, 355] on span "Select option" at bounding box center [769, 354] width 381 height 20
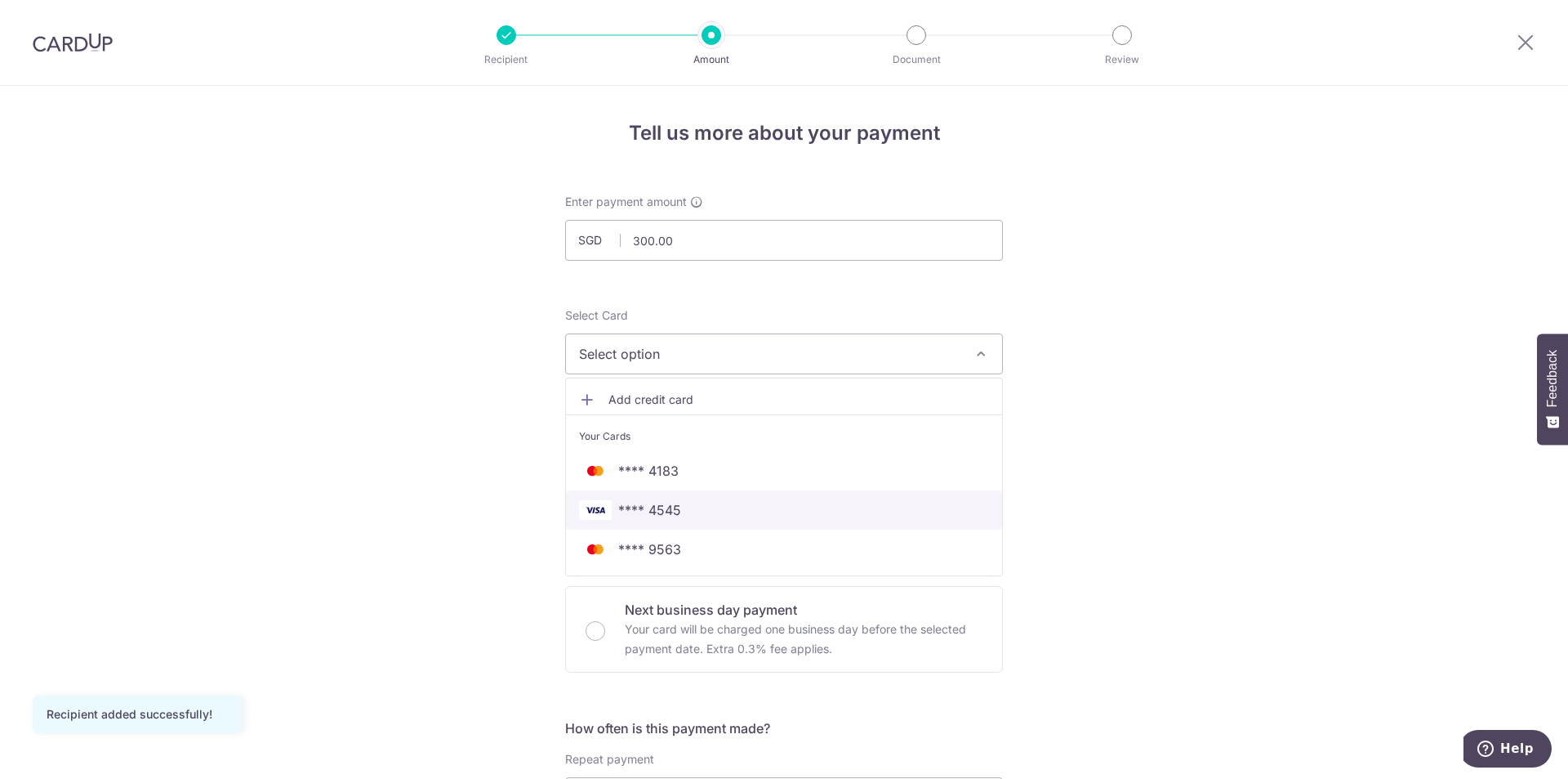
click at [677, 514] on span "**** 4545" at bounding box center [784, 510] width 410 height 20
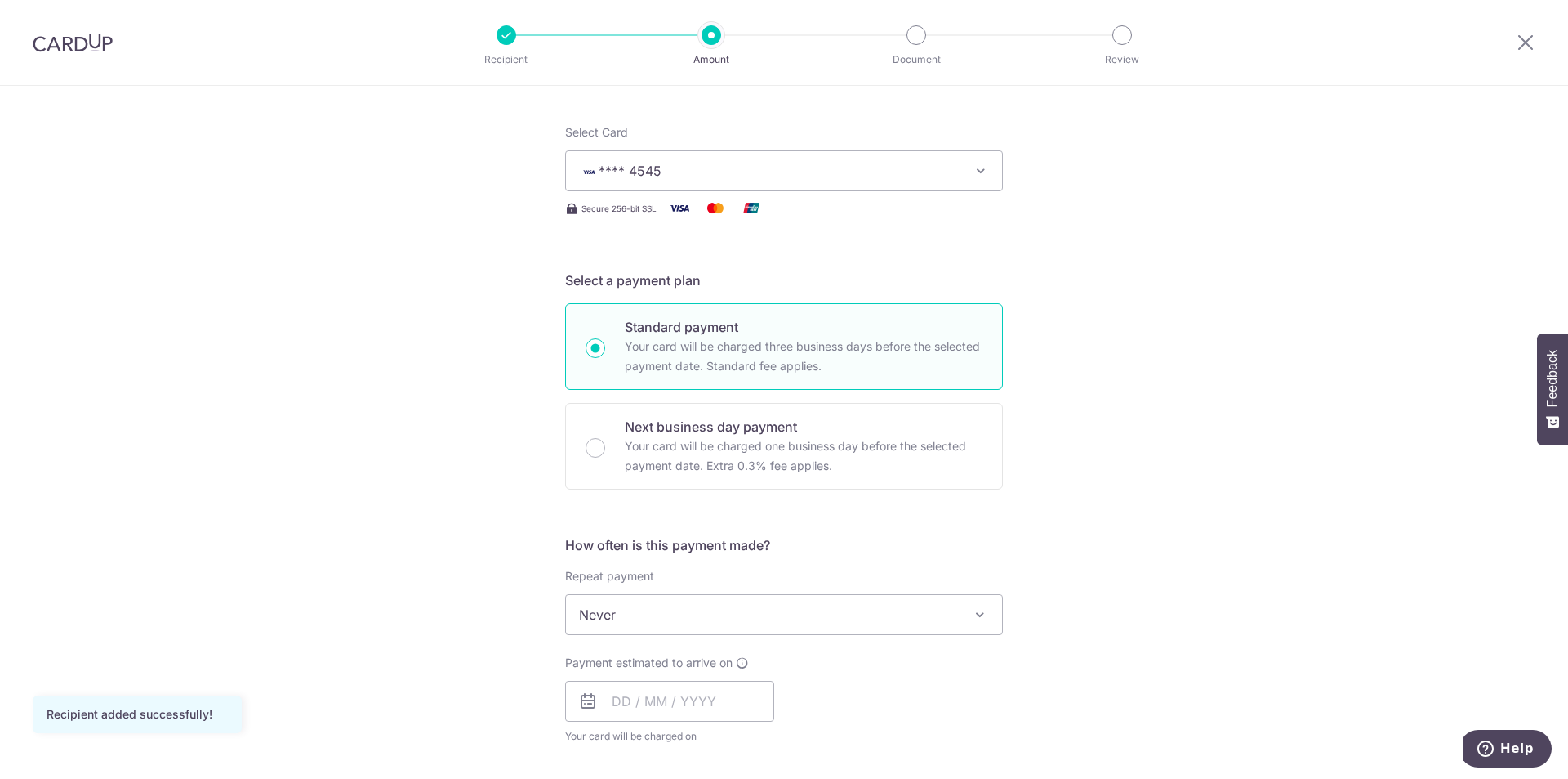
scroll to position [245, 0]
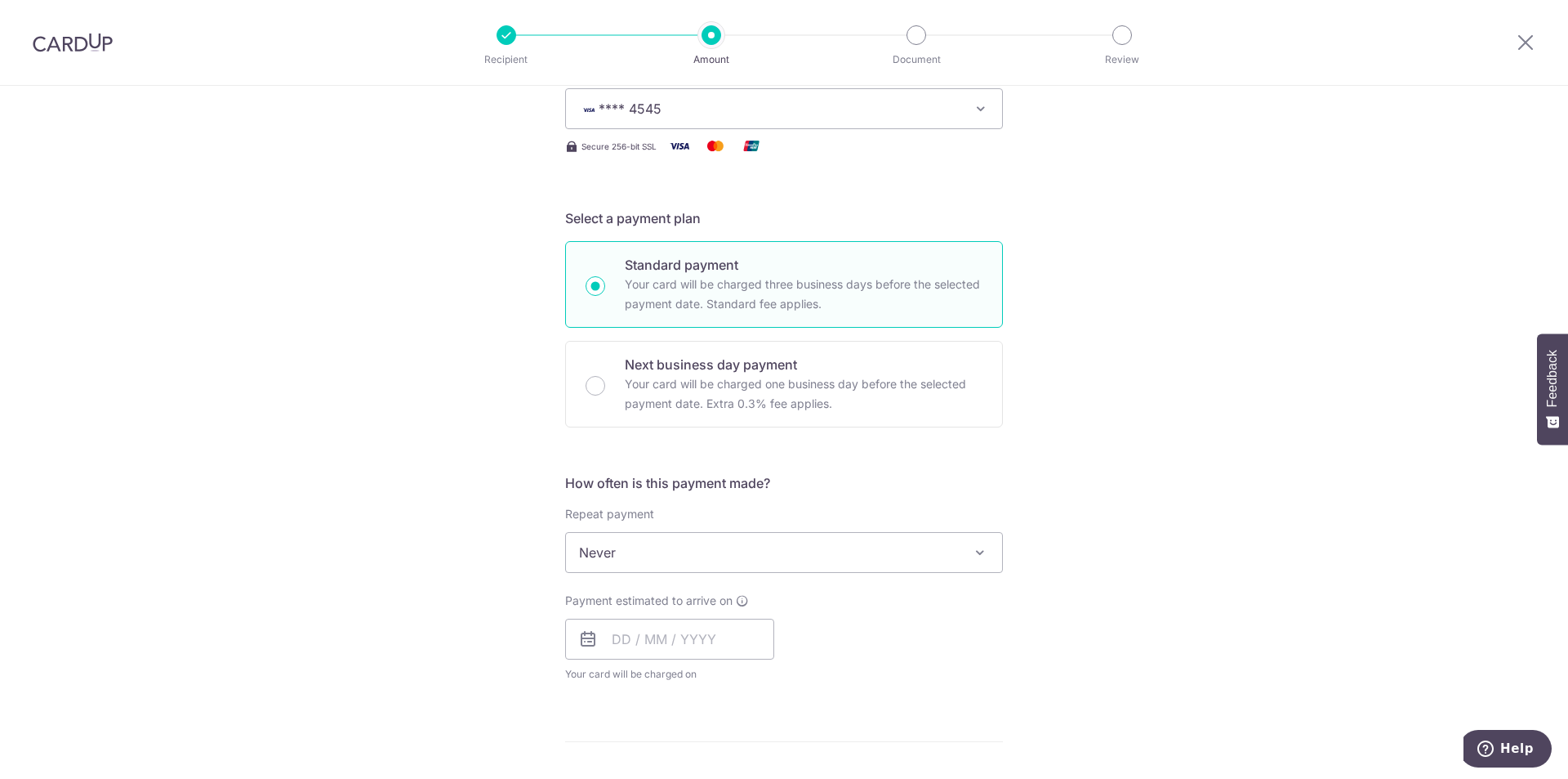
click at [662, 553] on span "Never" at bounding box center [784, 552] width 436 height 39
click at [637, 640] on input "text" at bounding box center [670, 639] width 209 height 40
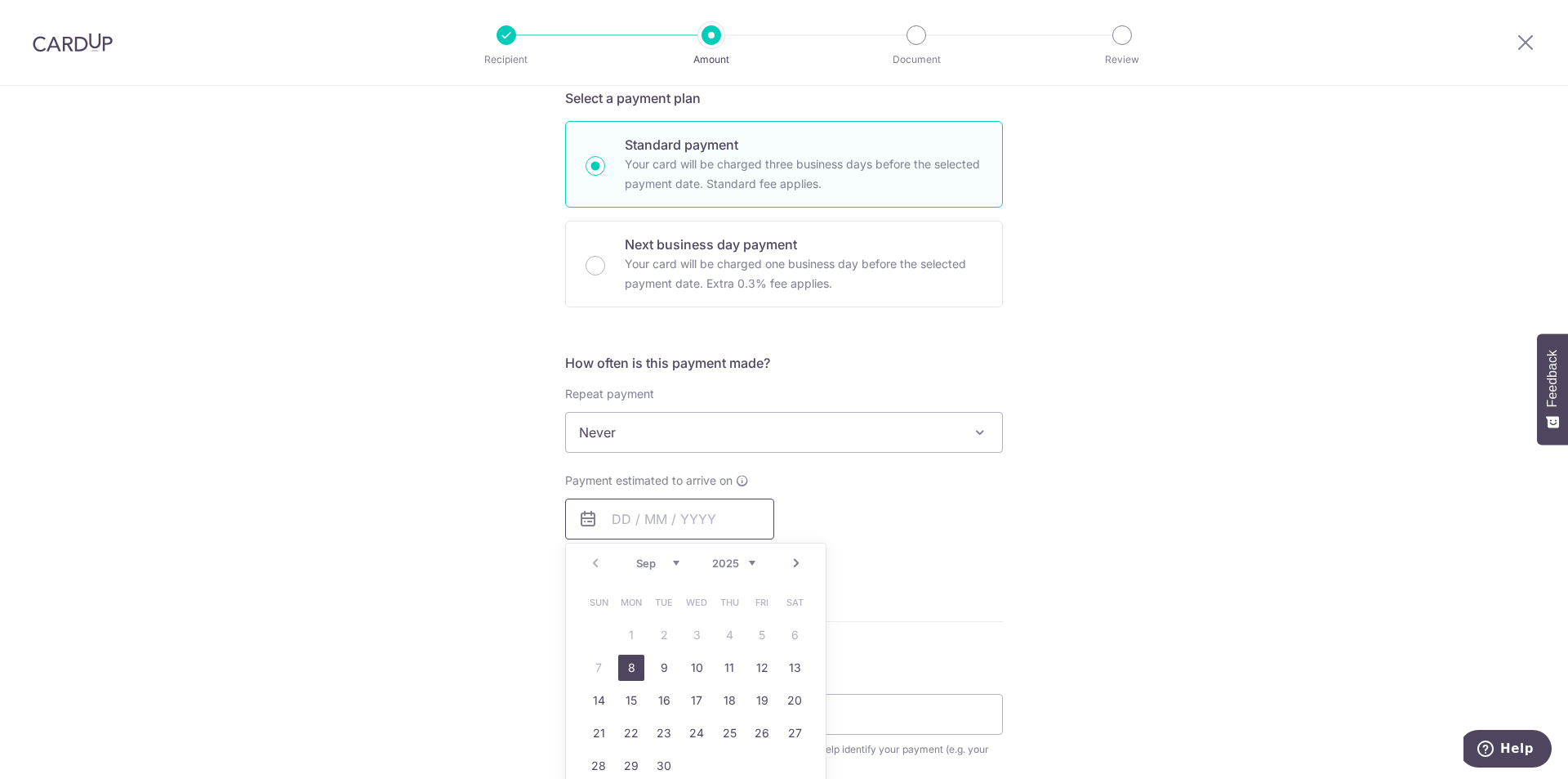
scroll to position [491, 0]
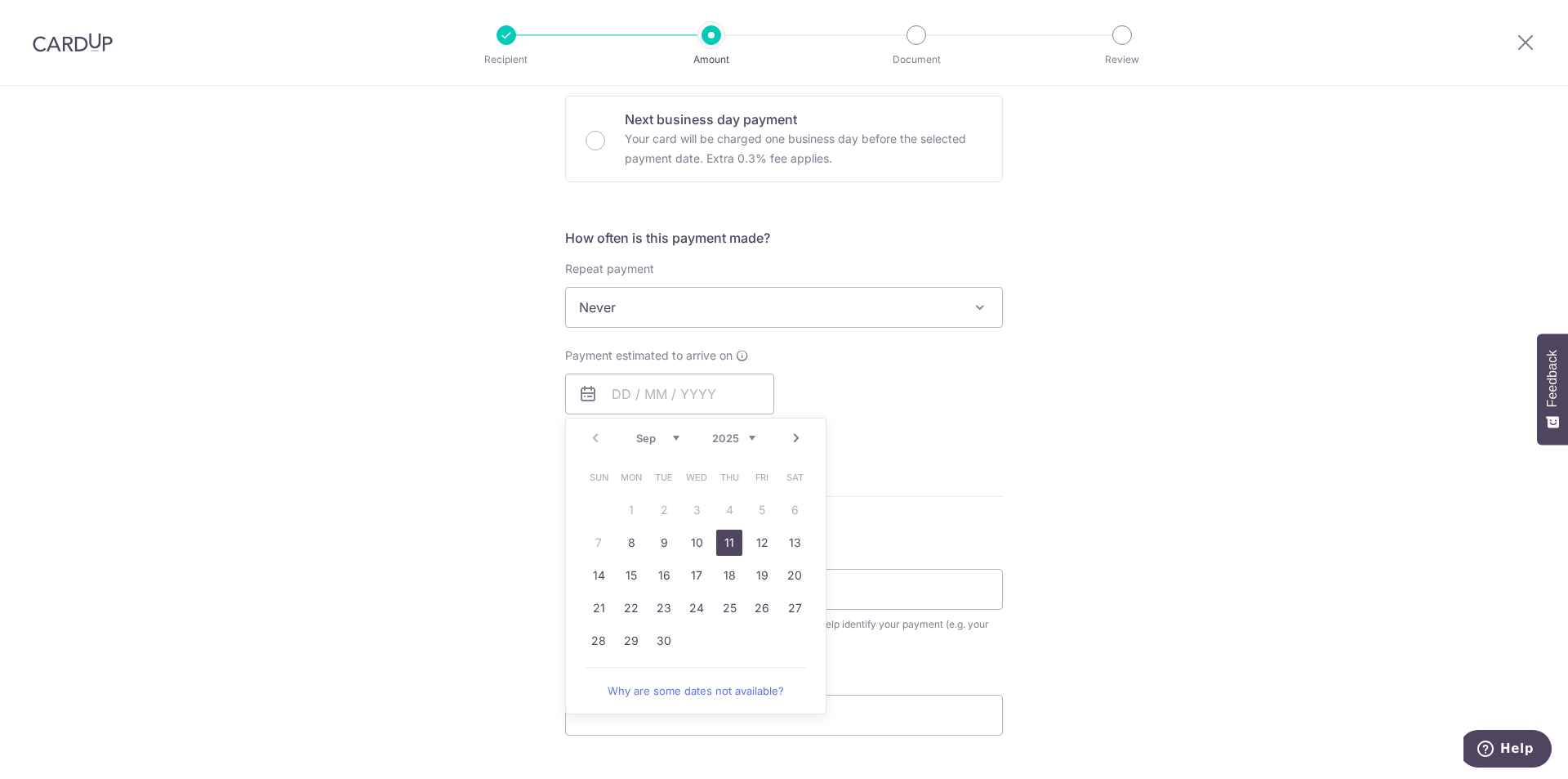
drag, startPoint x: 716, startPoint y: 546, endPoint x: 1055, endPoint y: 501, distance: 342.0
click at [717, 546] on link "11" at bounding box center [730, 543] width 26 height 26
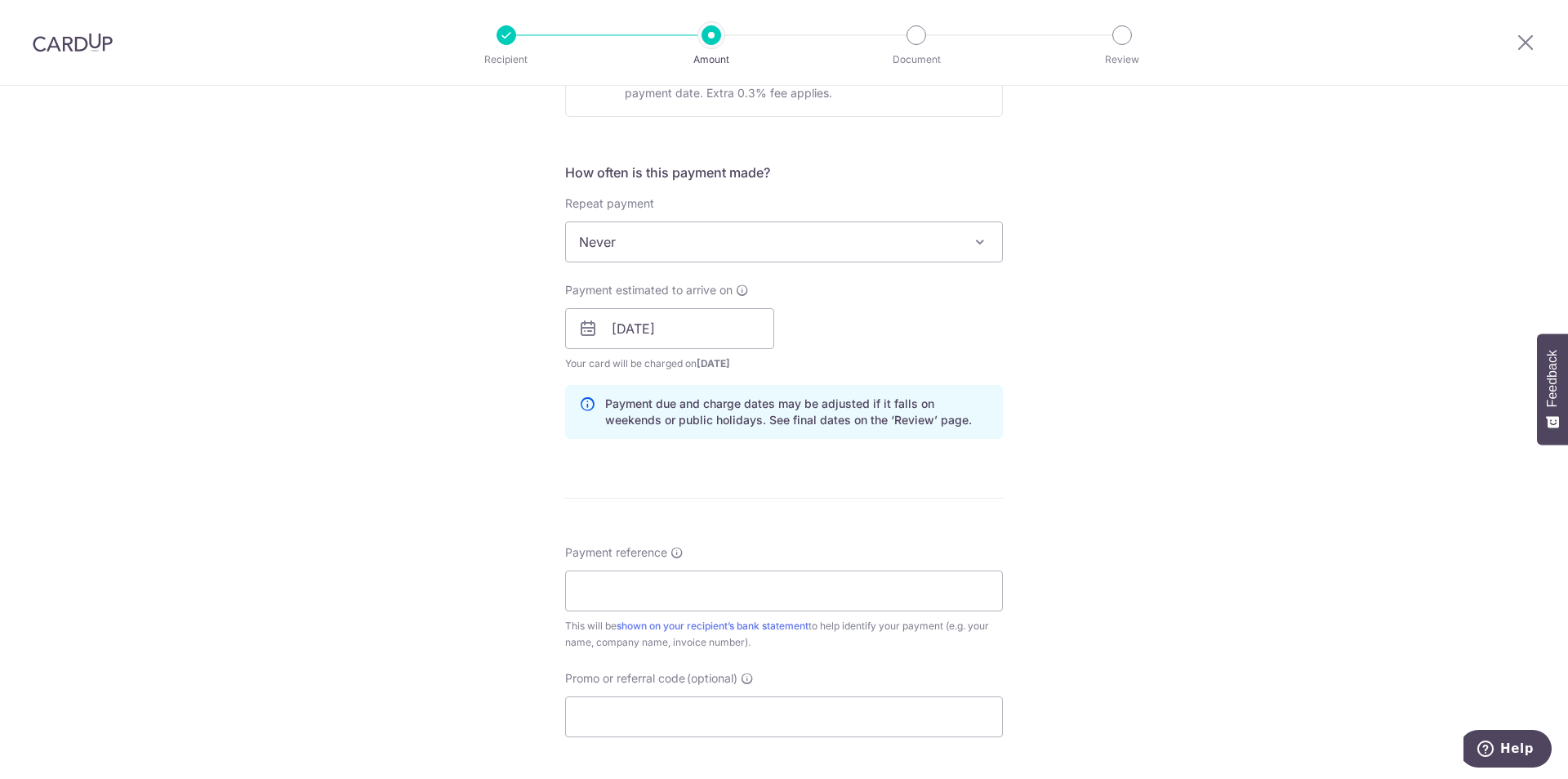
scroll to position [653, 0]
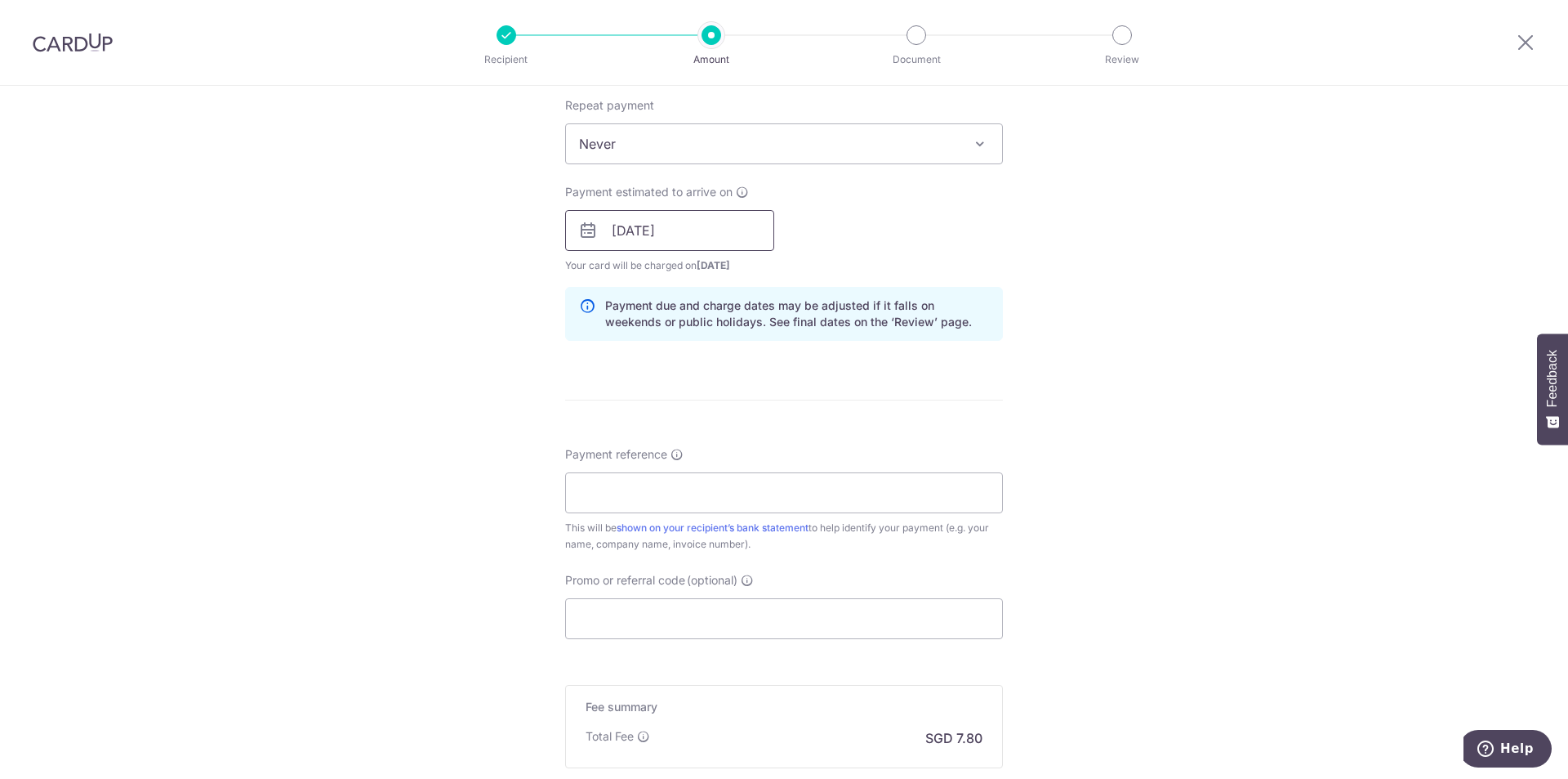
click at [670, 220] on input "11/09/2025" at bounding box center [670, 230] width 209 height 40
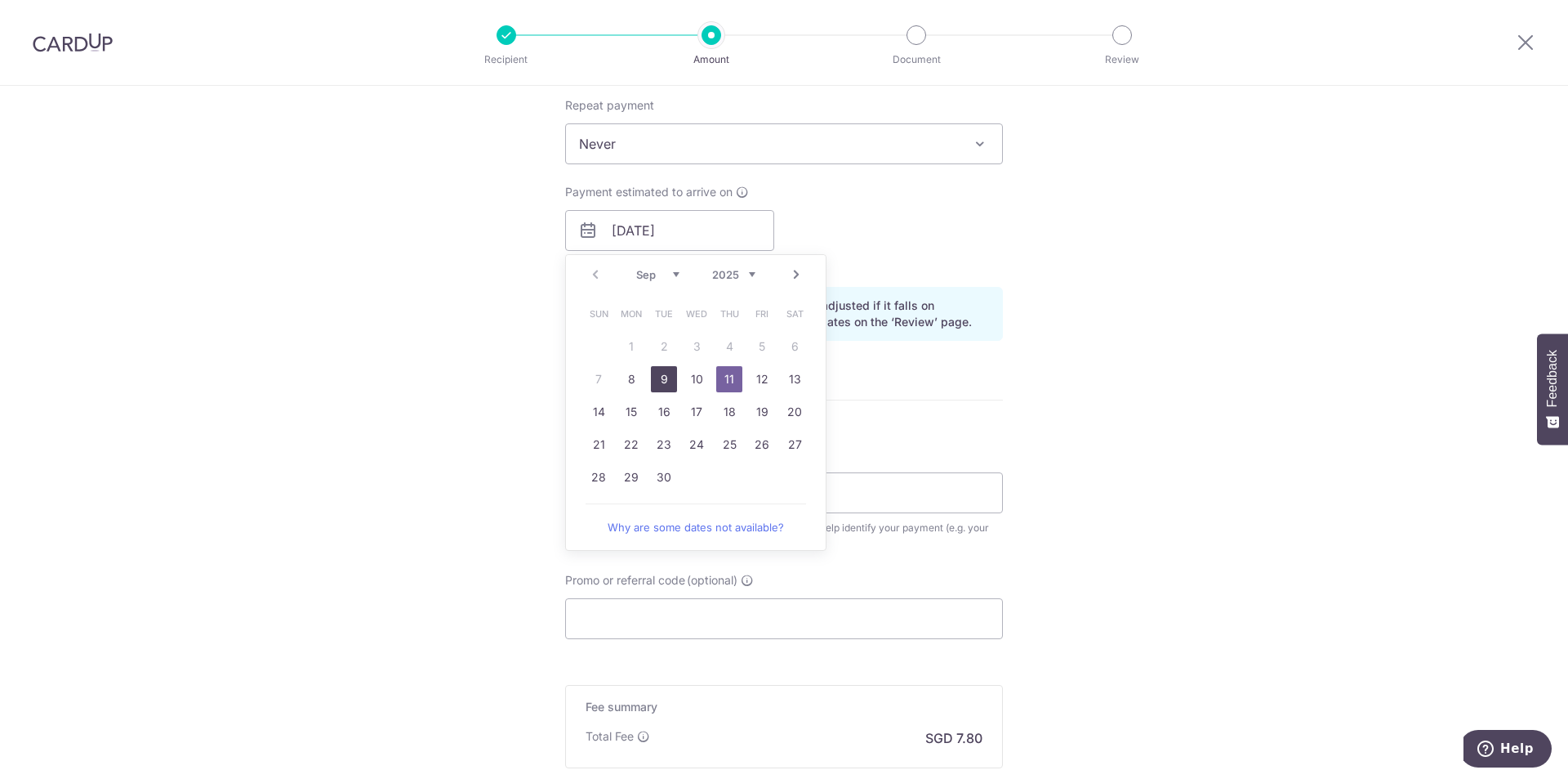
click at [663, 387] on link "9" at bounding box center [664, 379] width 26 height 26
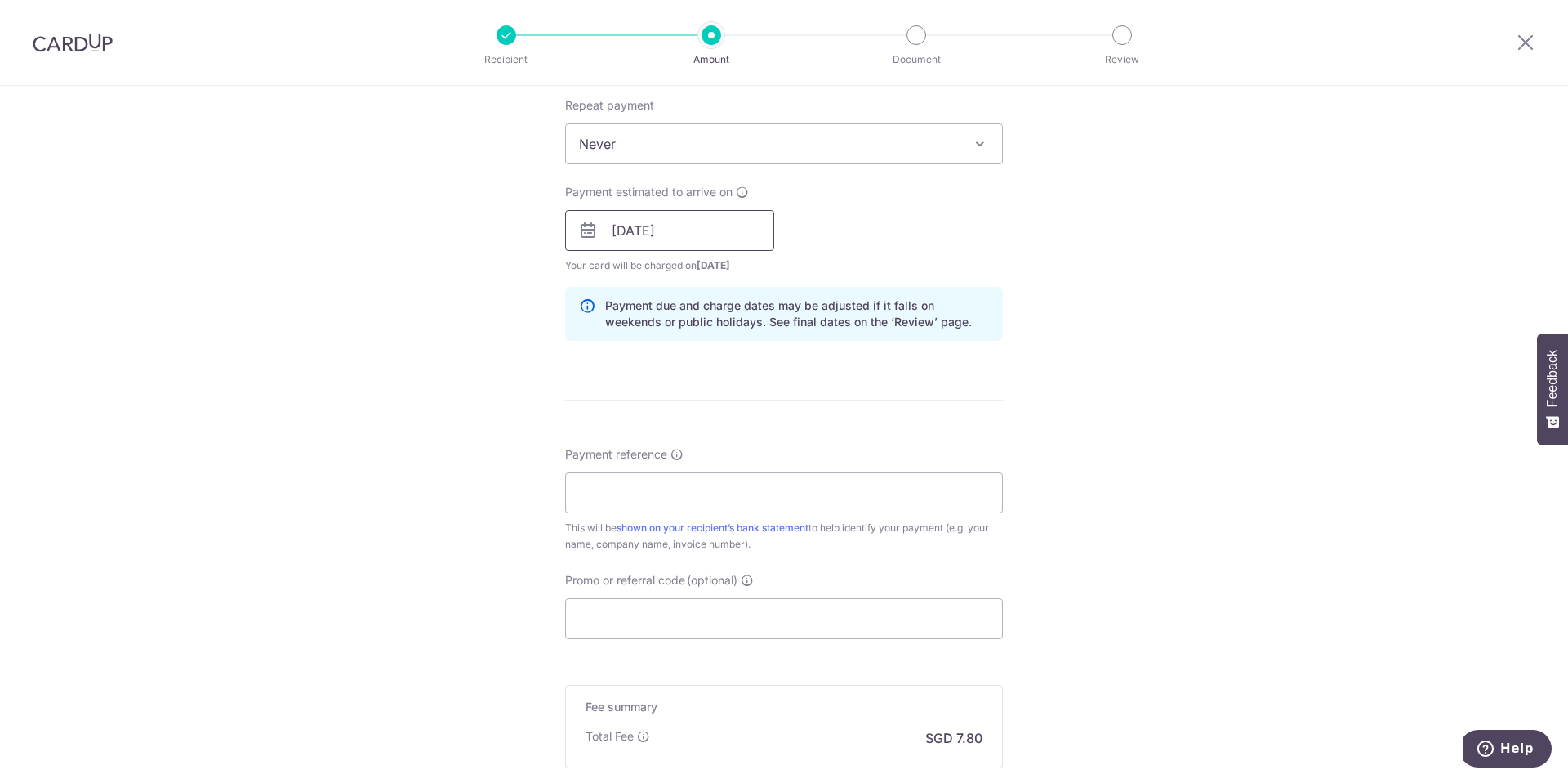
click at [647, 234] on input "09/09/2025" at bounding box center [670, 230] width 209 height 40
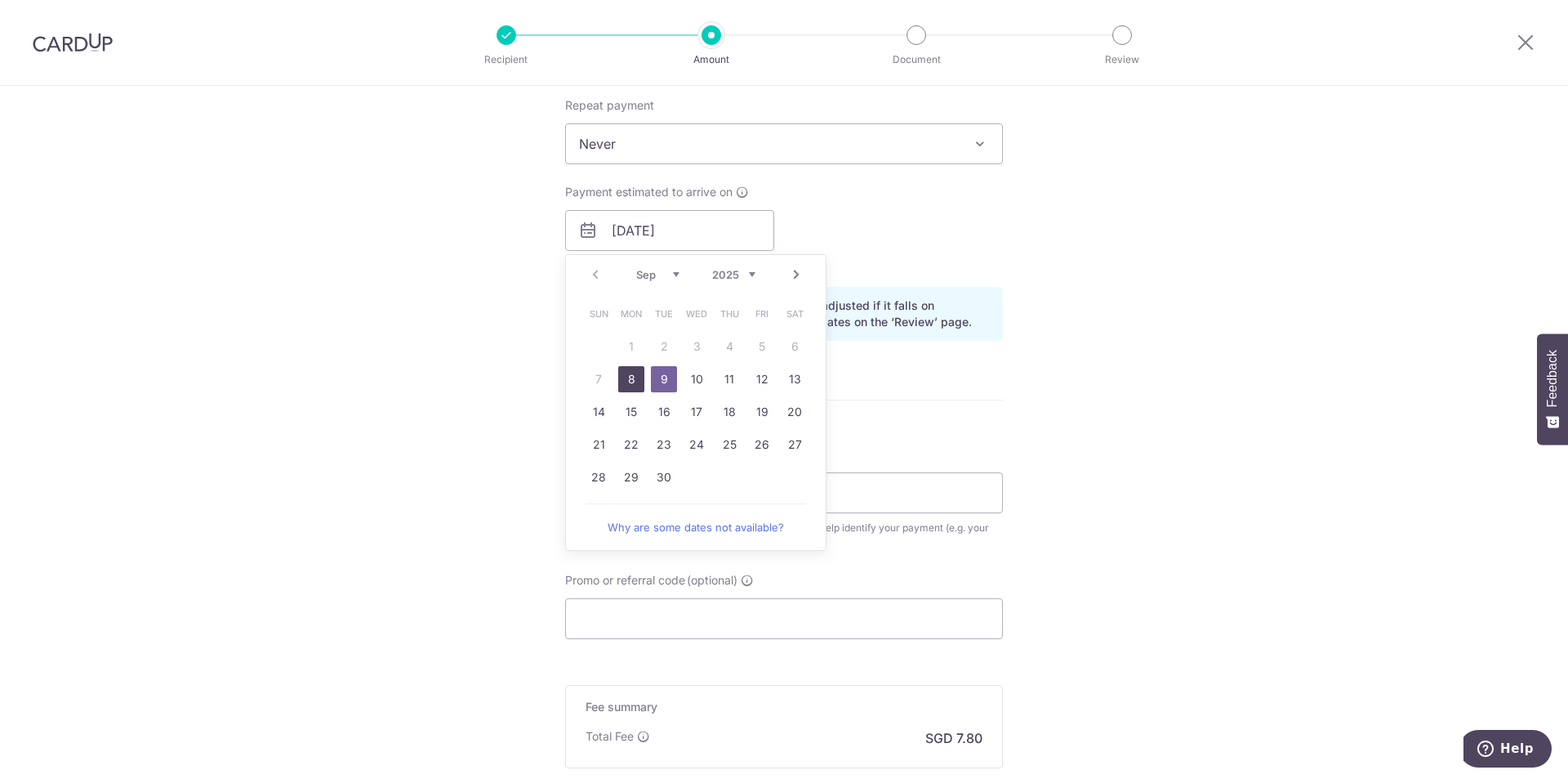
click at [623, 379] on link "8" at bounding box center [632, 379] width 26 height 26
type input "[DATE]"
click at [1229, 384] on div "Tell us more about your payment Enter payment amount SGD 300.00 300.00 Recipien…" at bounding box center [784, 204] width 1568 height 1546
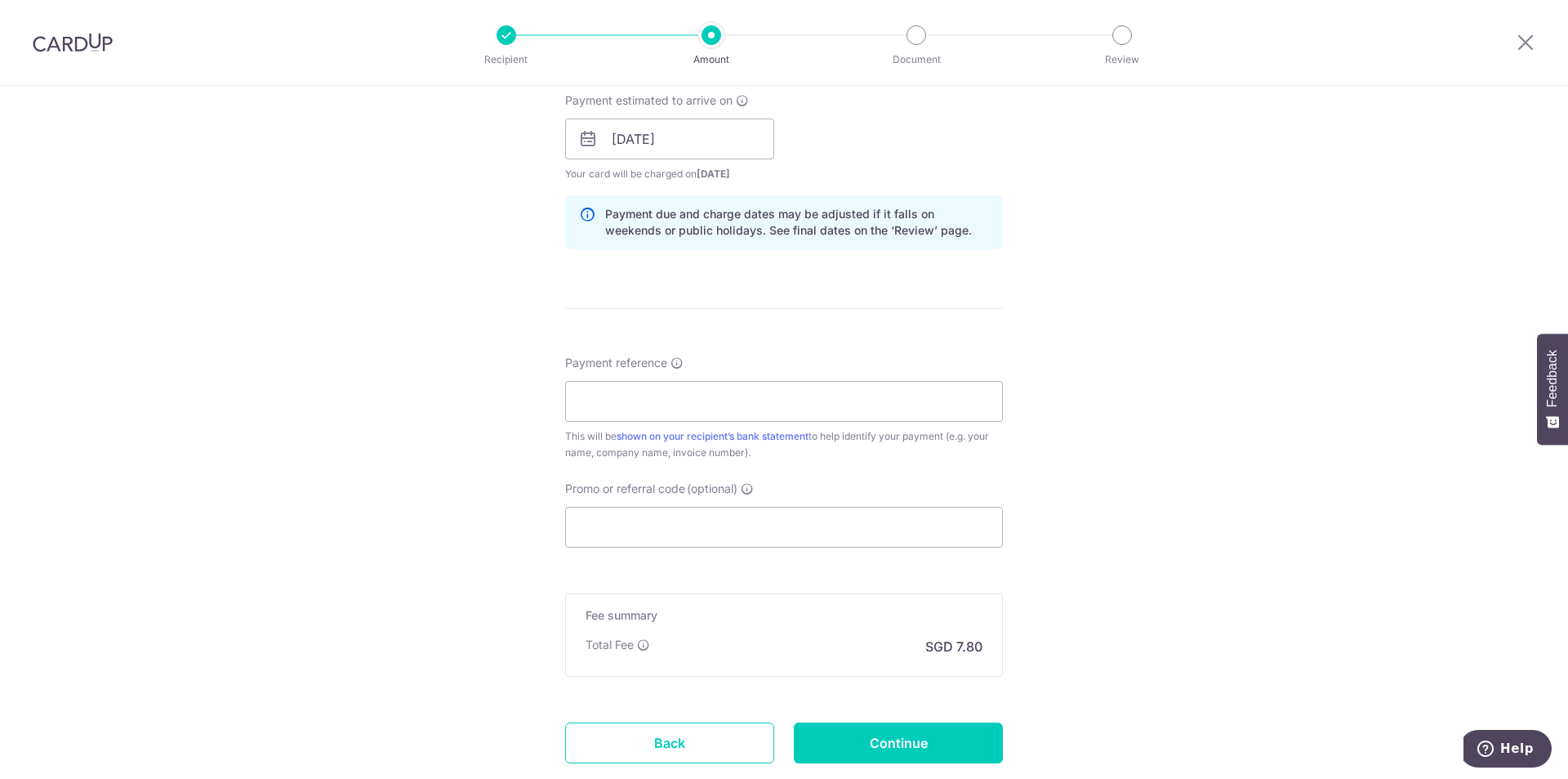
scroll to position [853, 0]
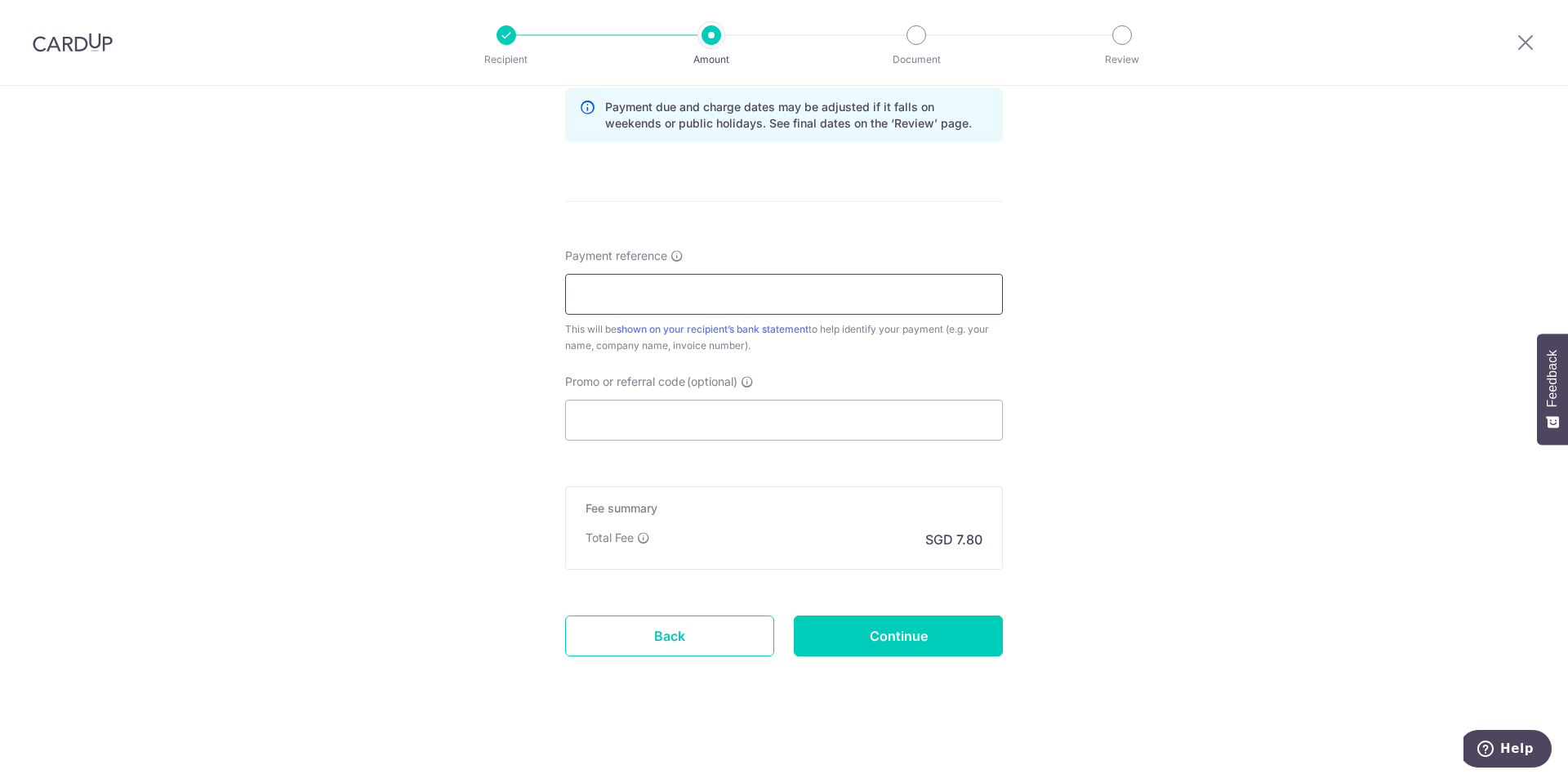
click at [712, 298] on input "Payment reference" at bounding box center [784, 293] width 438 height 40
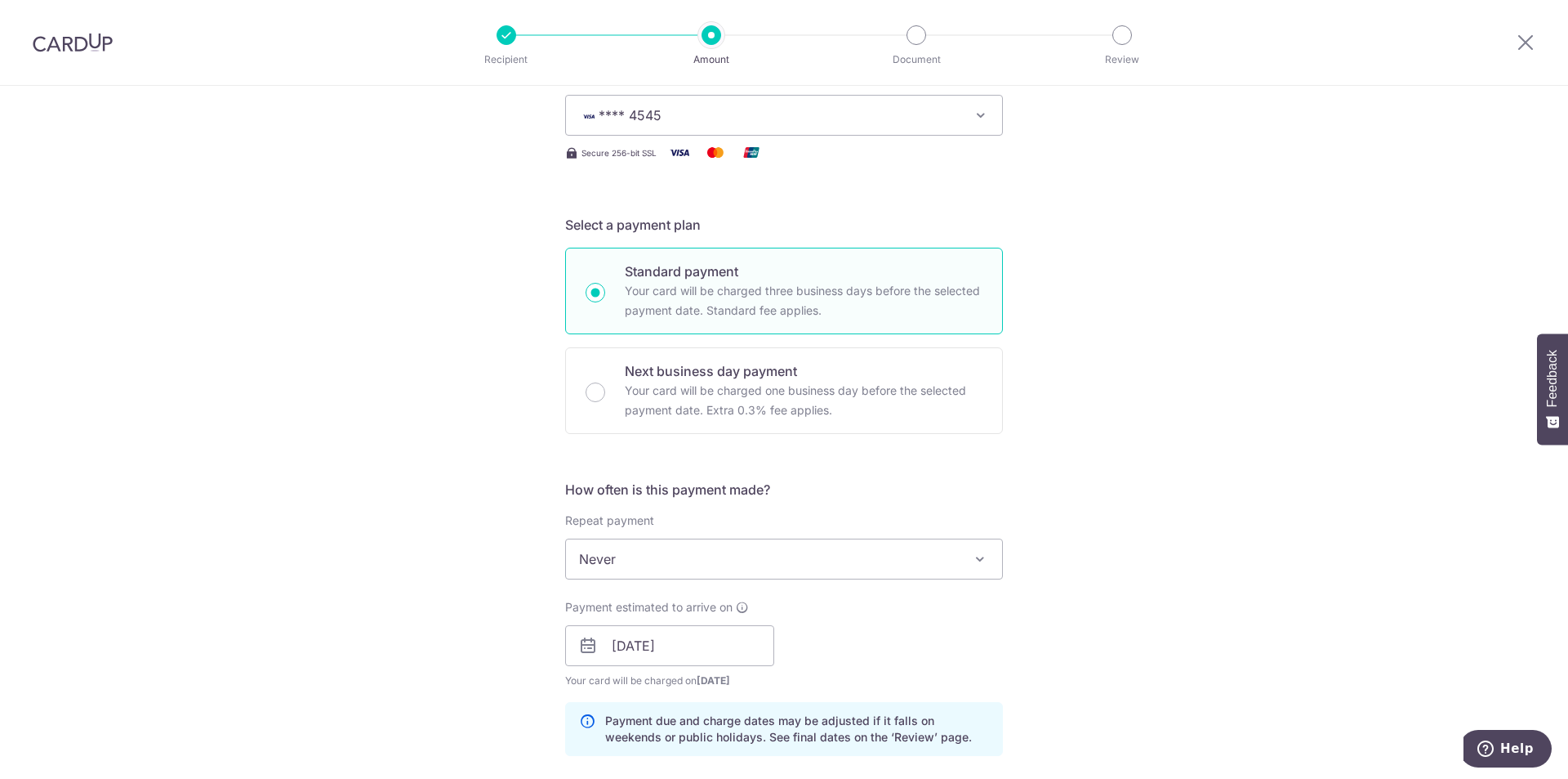
scroll to position [36, 0]
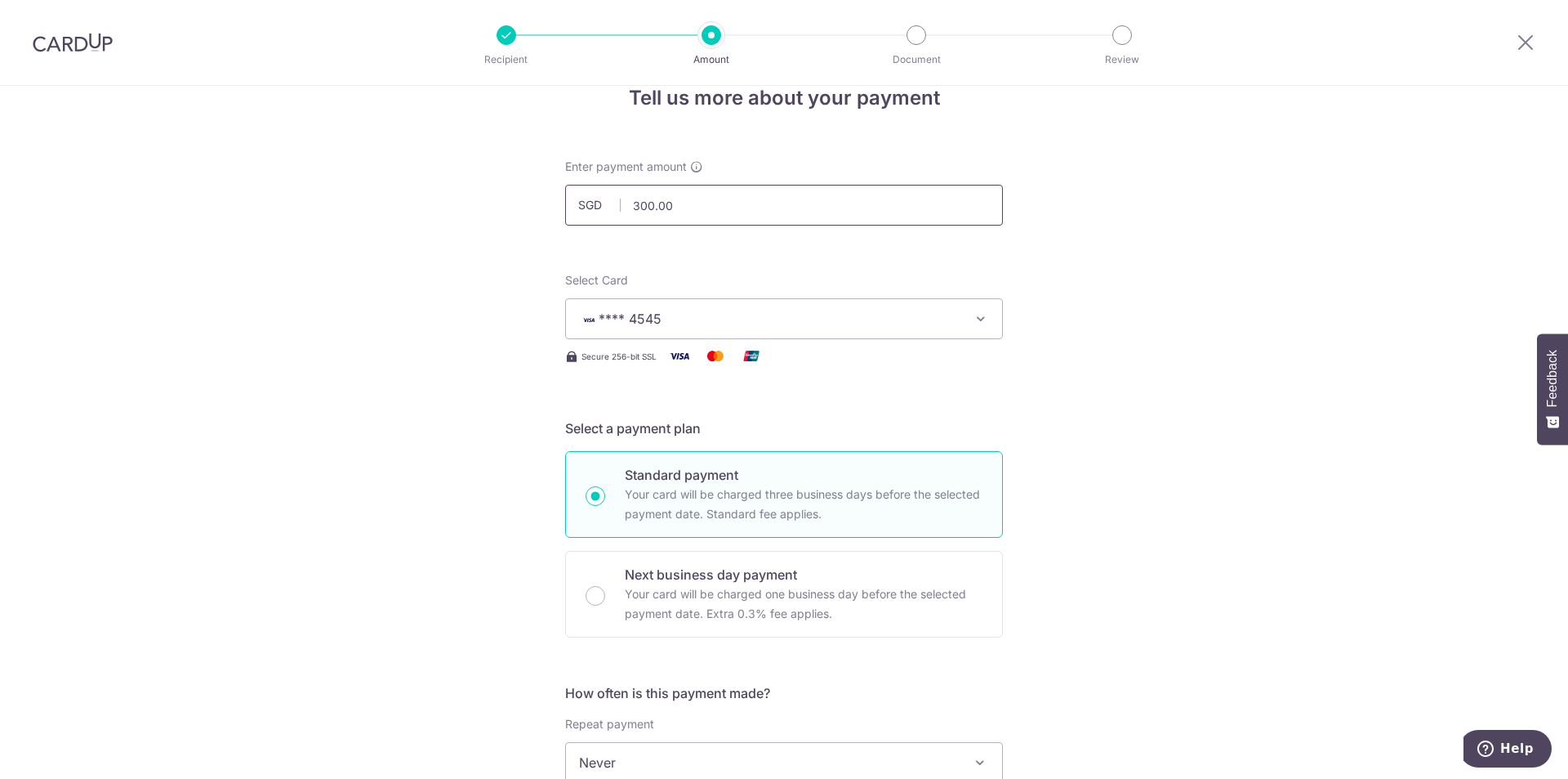
type input "Camp The San Hong +"
click at [676, 207] on input "300.00" at bounding box center [784, 205] width 438 height 40
drag, startPoint x: 674, startPoint y: 207, endPoint x: 619, endPoint y: 210, distance: 55.1
click at [619, 210] on input "300.00" at bounding box center [784, 205] width 438 height 40
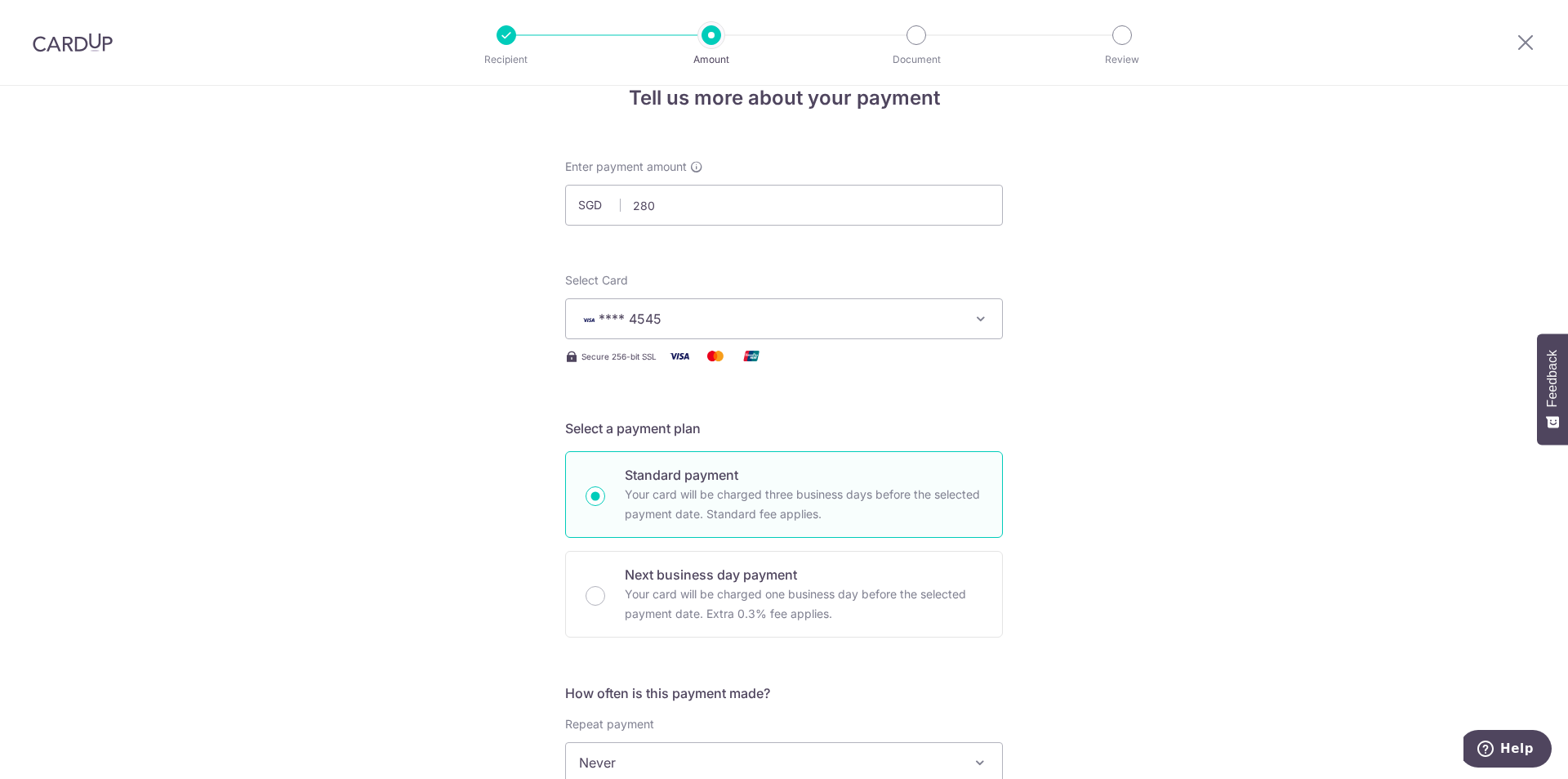
type input "280.00"
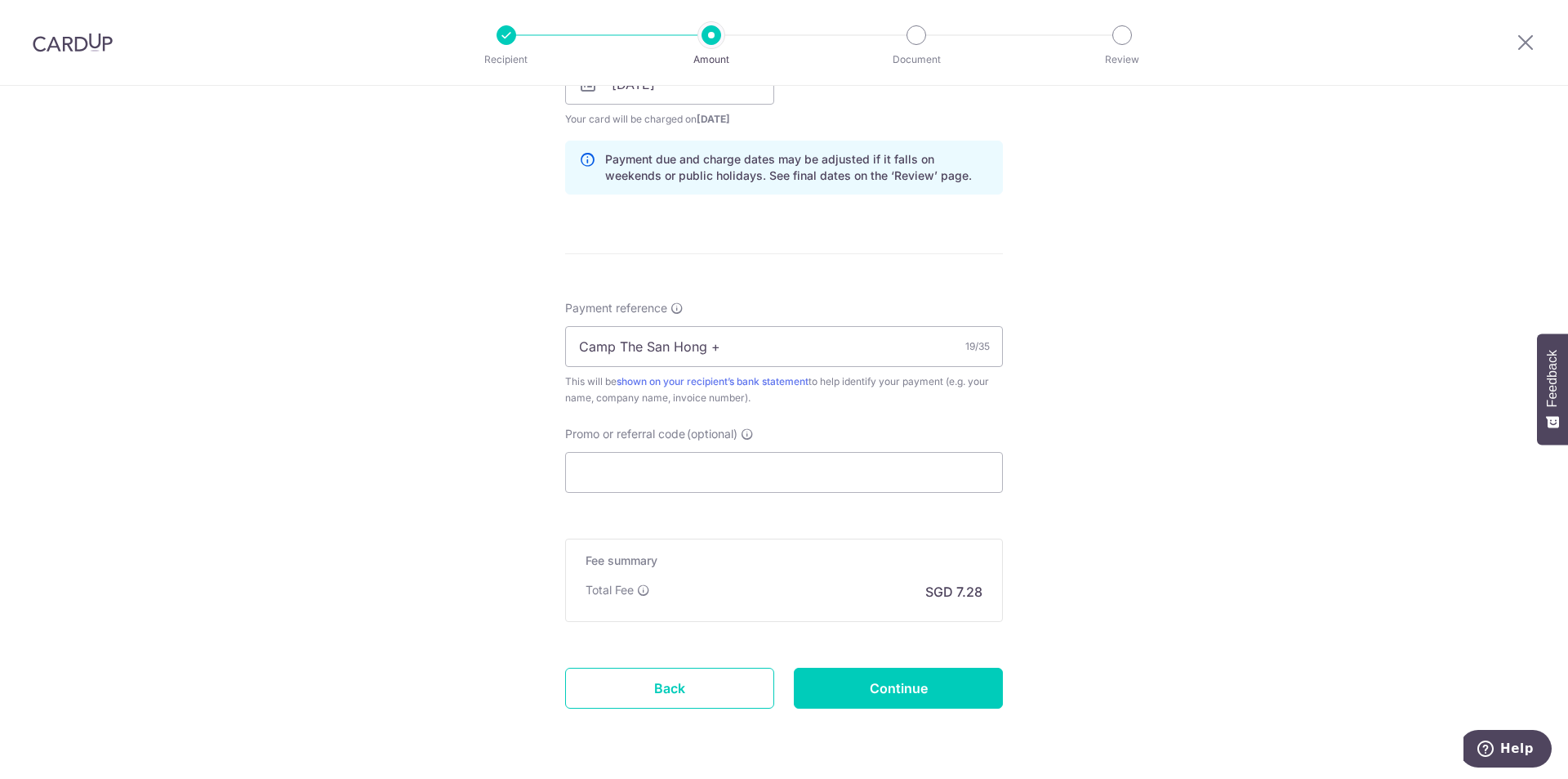
scroll to position [853, 0]
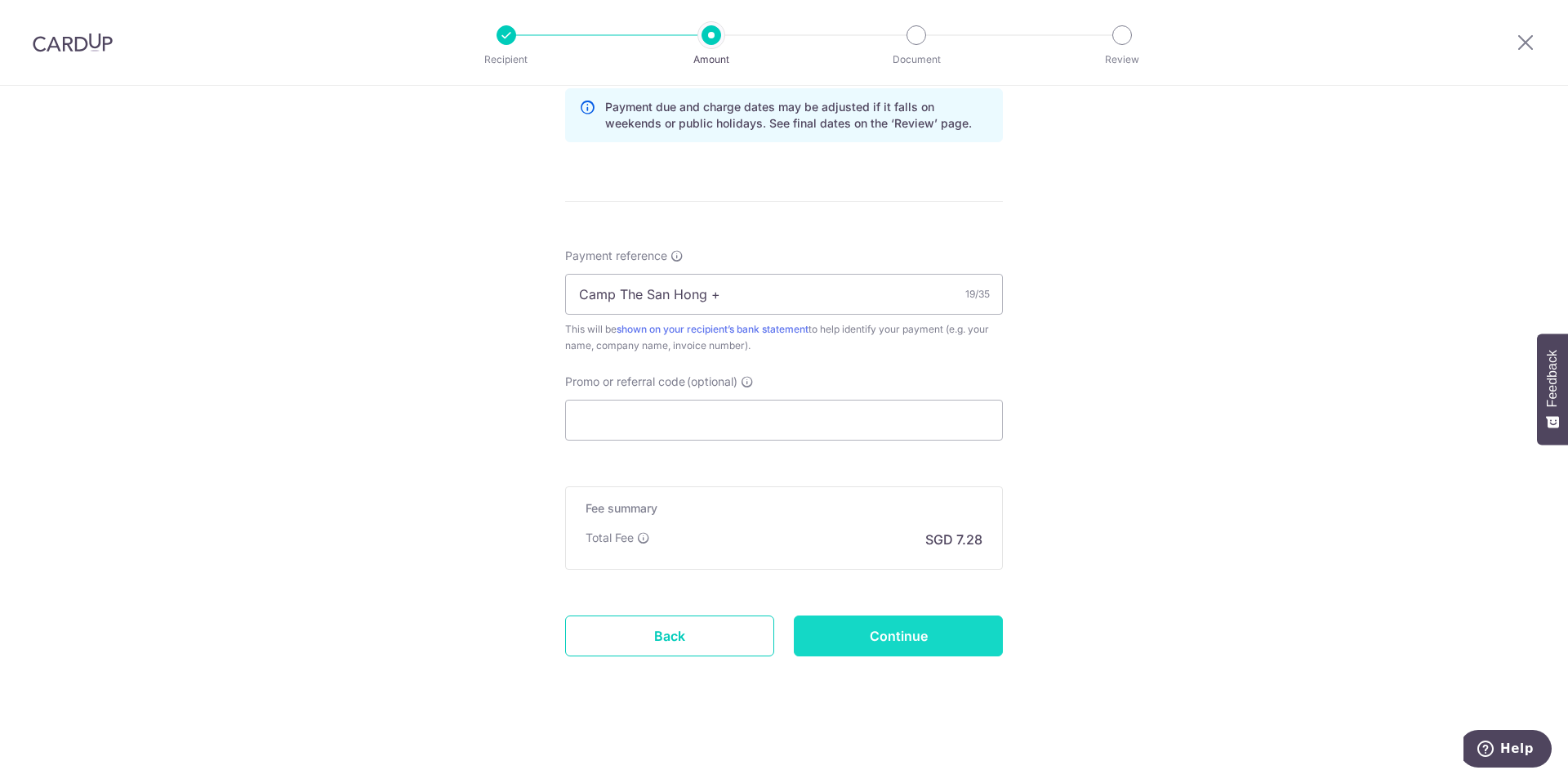
click at [874, 644] on input "Continue" at bounding box center [898, 635] width 209 height 40
type input "Create Schedule"
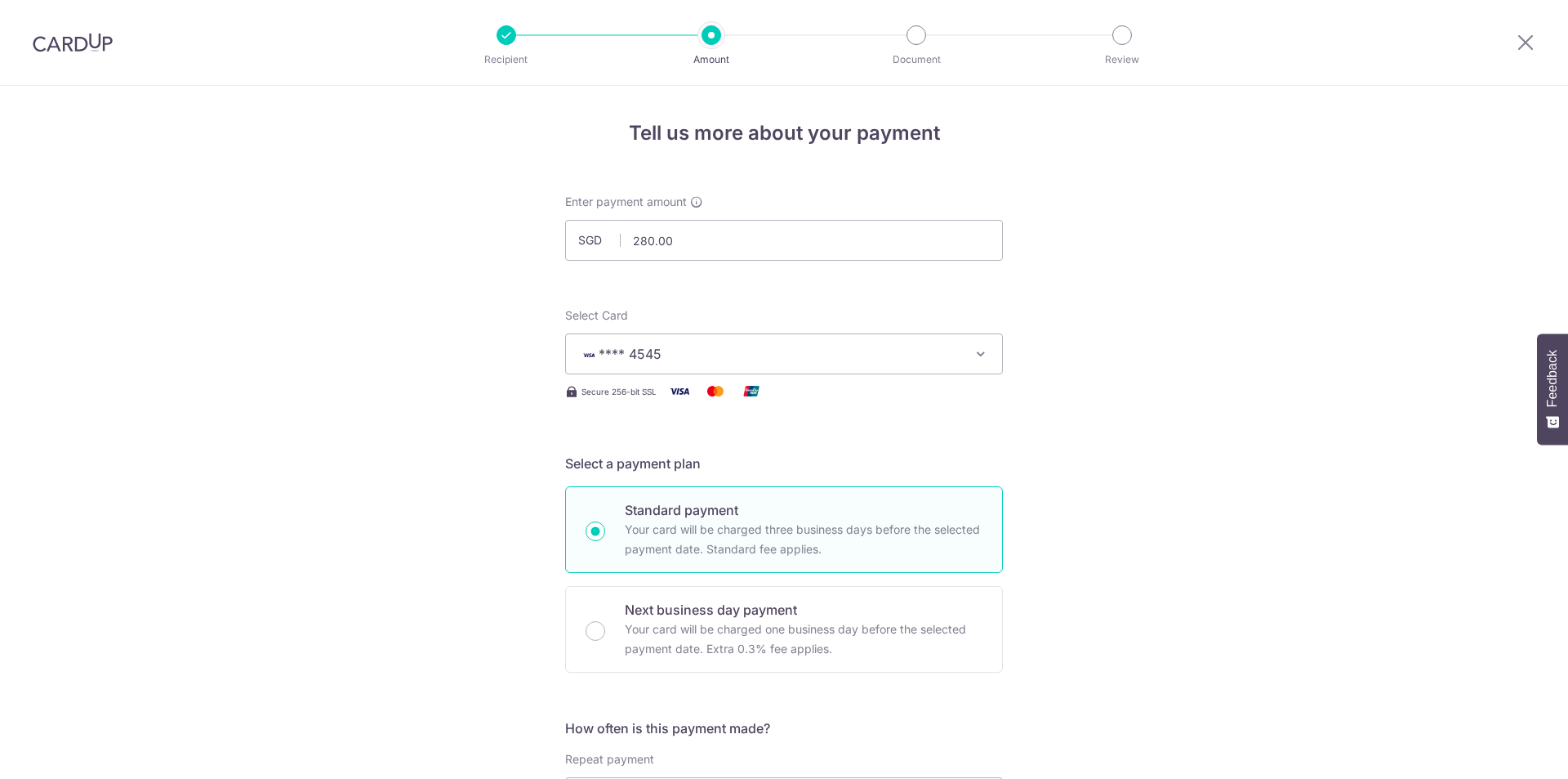
scroll to position [876, 0]
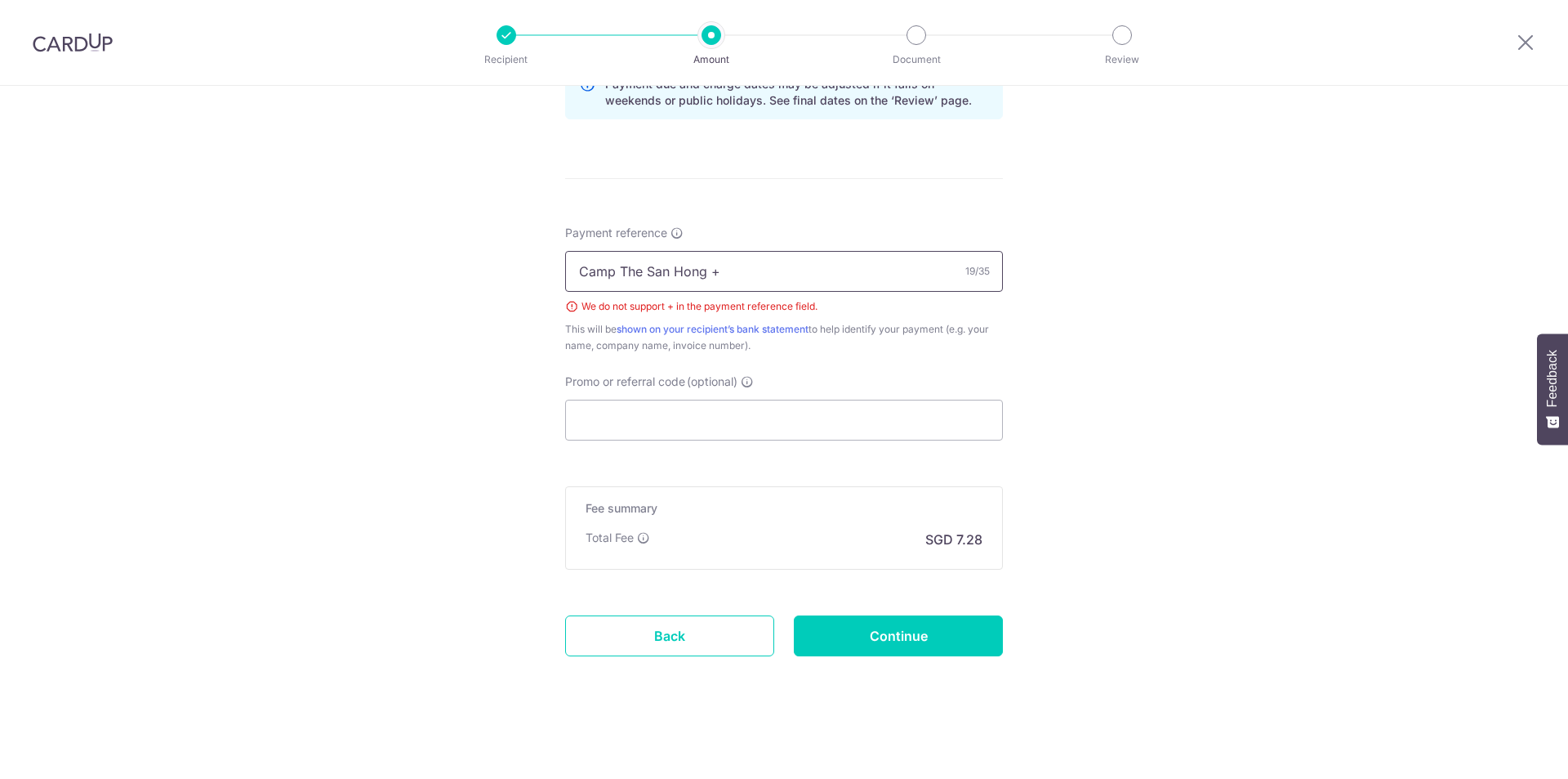
click at [730, 268] on input "Camp The San Hong +" at bounding box center [784, 271] width 438 height 40
click at [613, 273] on input "Camp The [GEOGRAPHIC_DATA]" at bounding box center [784, 271] width 438 height 40
type input "Payment The [GEOGRAPHIC_DATA]"
click at [883, 629] on input "Continue" at bounding box center [898, 635] width 209 height 40
type input "Create Schedule"
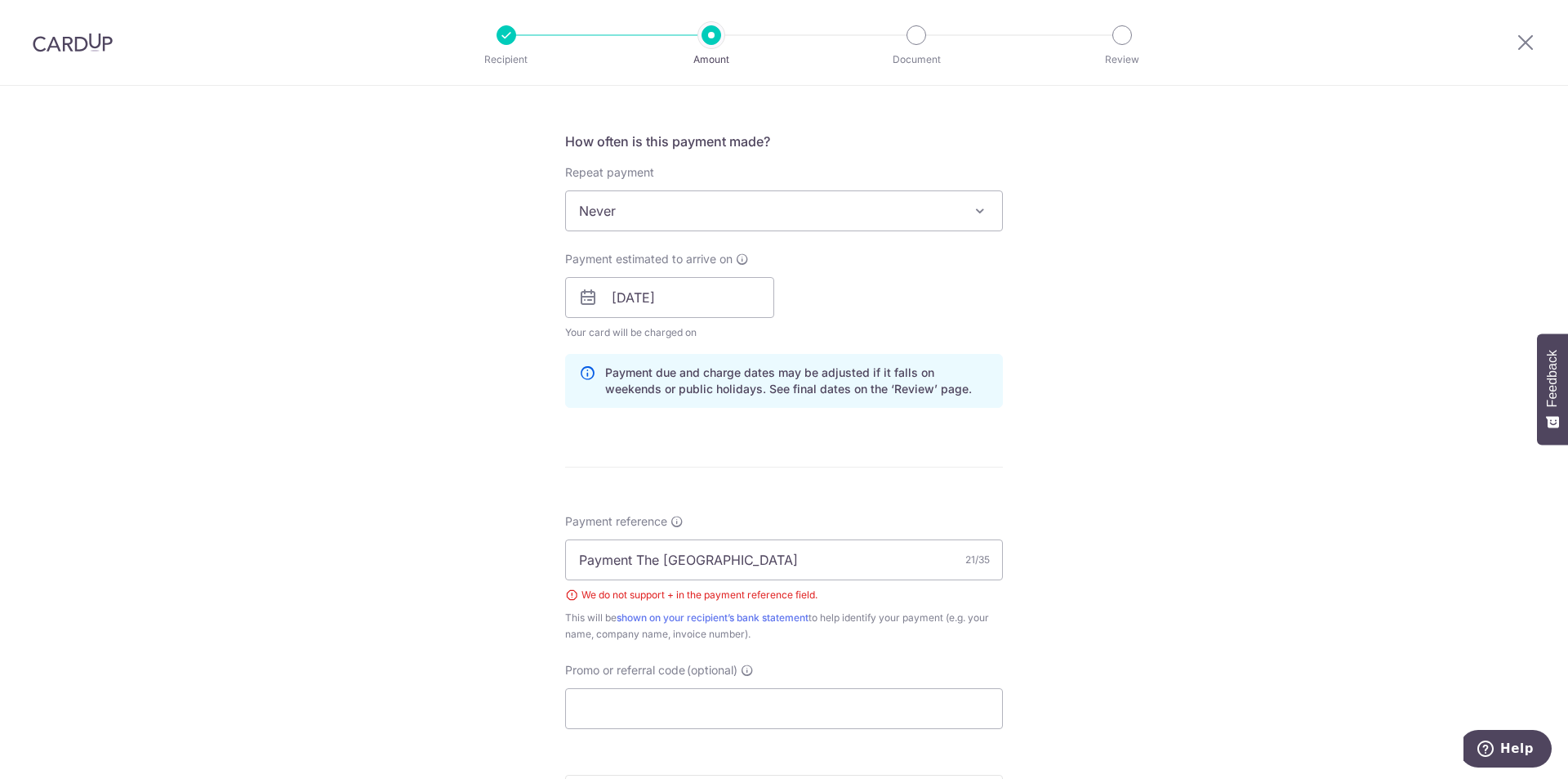
scroll to position [549, 0]
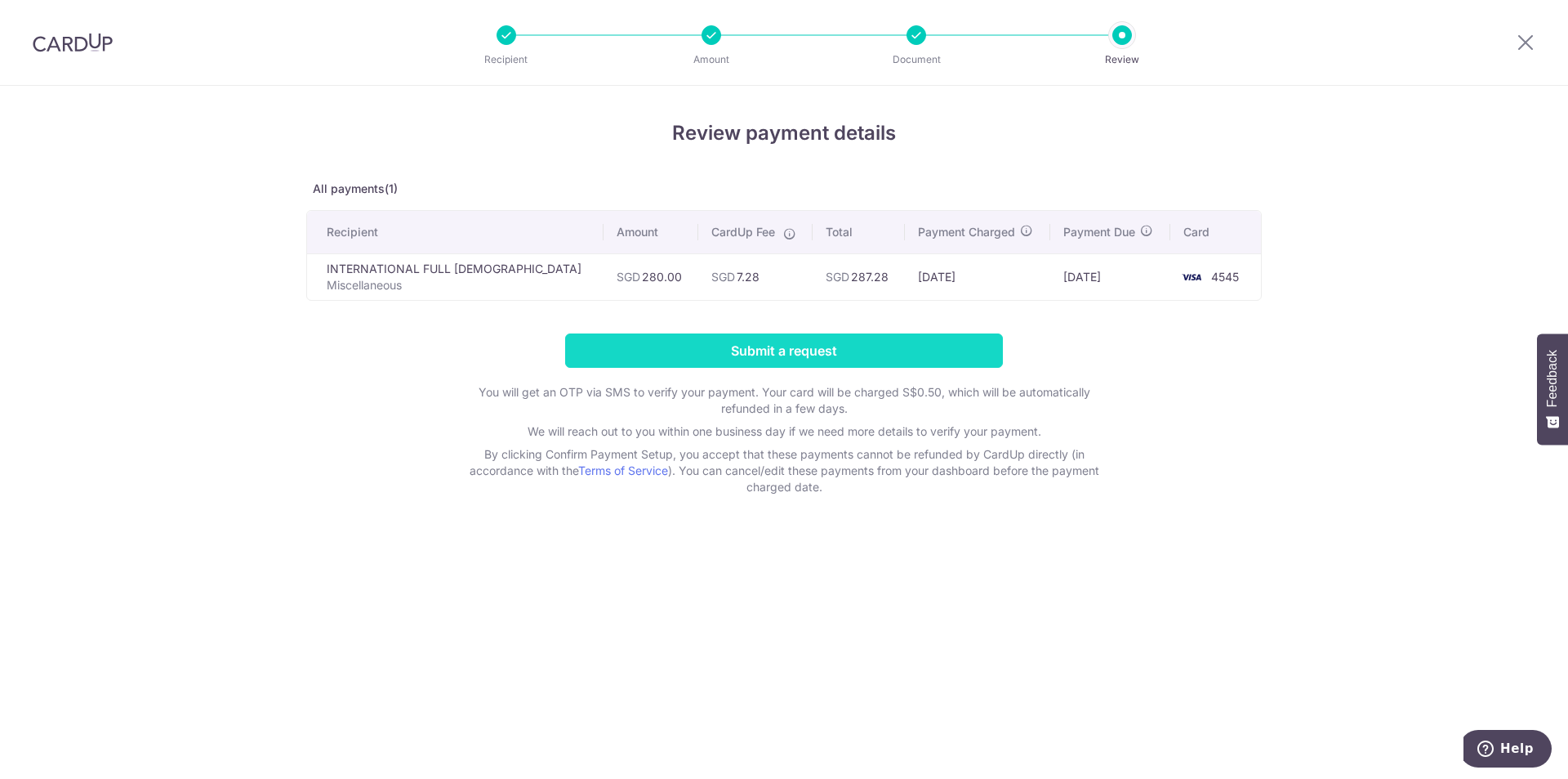
click at [729, 349] on input "Submit a request" at bounding box center [784, 351] width 438 height 35
